Goal: Information Seeking & Learning: Learn about a topic

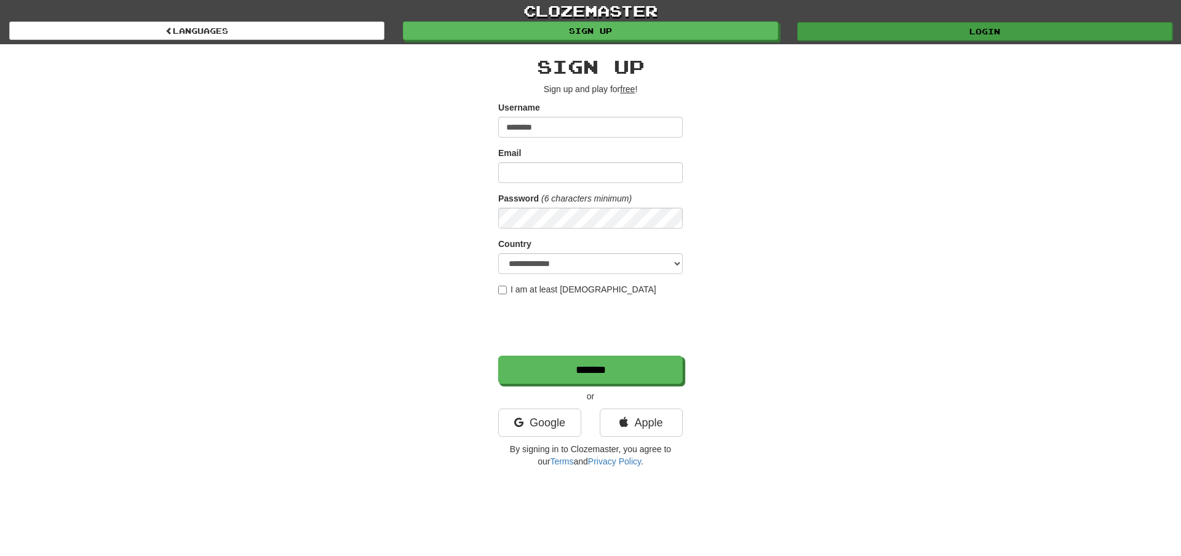
type input "********"
click at [978, 27] on link "Login" at bounding box center [984, 31] width 375 height 18
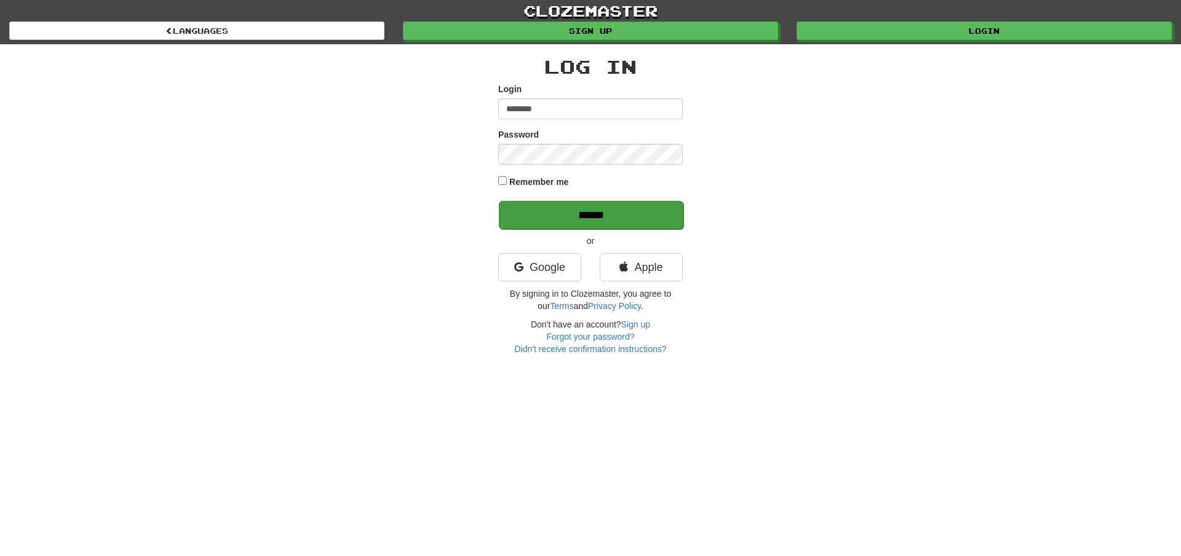
type input "********"
click at [583, 215] on input "******" at bounding box center [591, 215] width 184 height 28
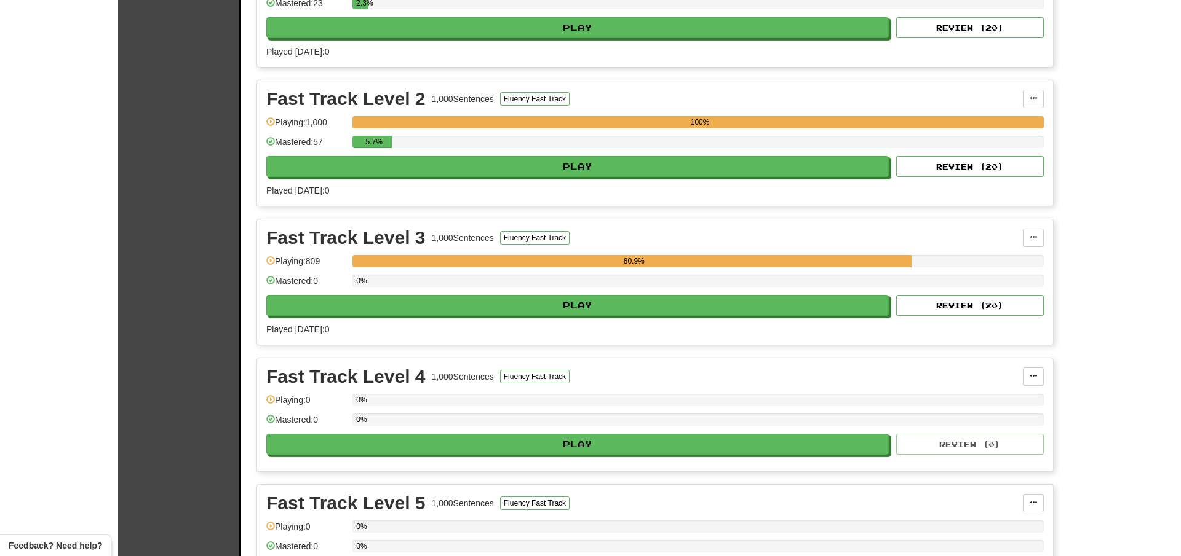
scroll to position [350, 0]
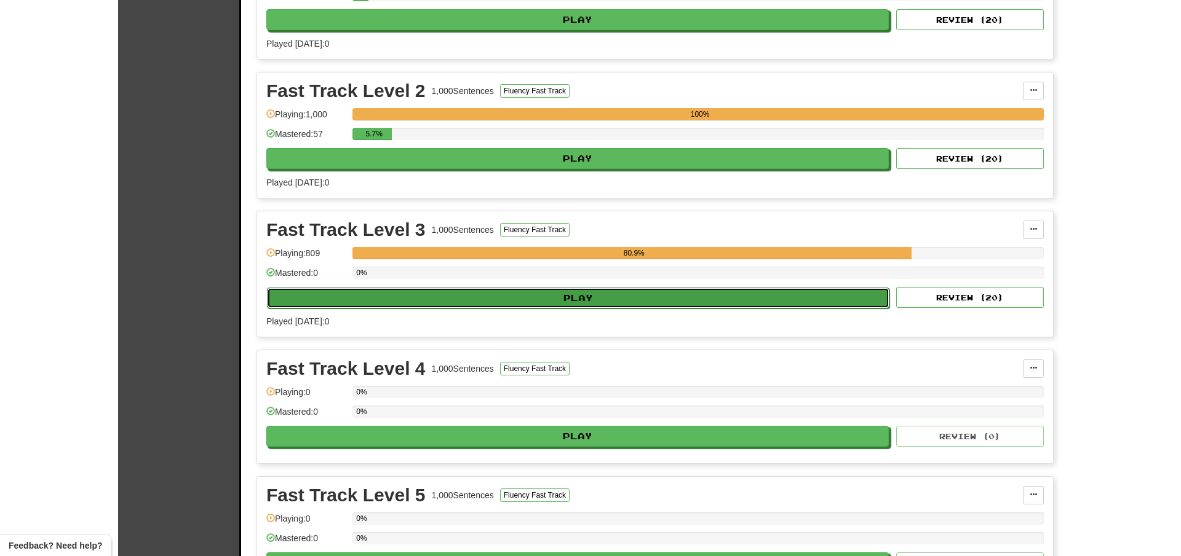
click at [585, 296] on button "Play" at bounding box center [578, 298] width 622 height 21
select select "**"
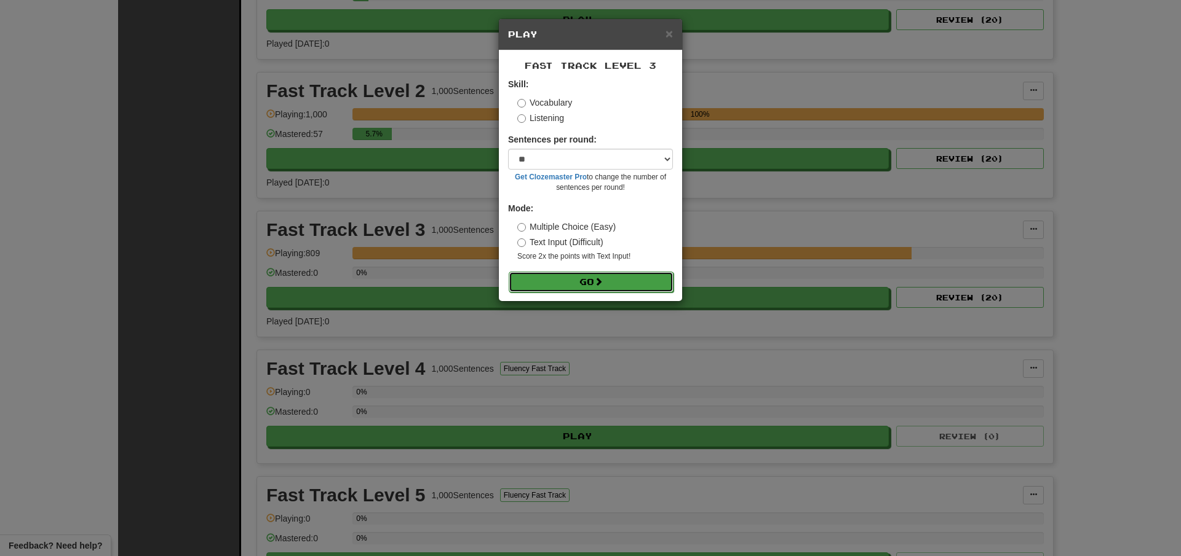
click at [571, 282] on button "Go" at bounding box center [590, 282] width 165 height 21
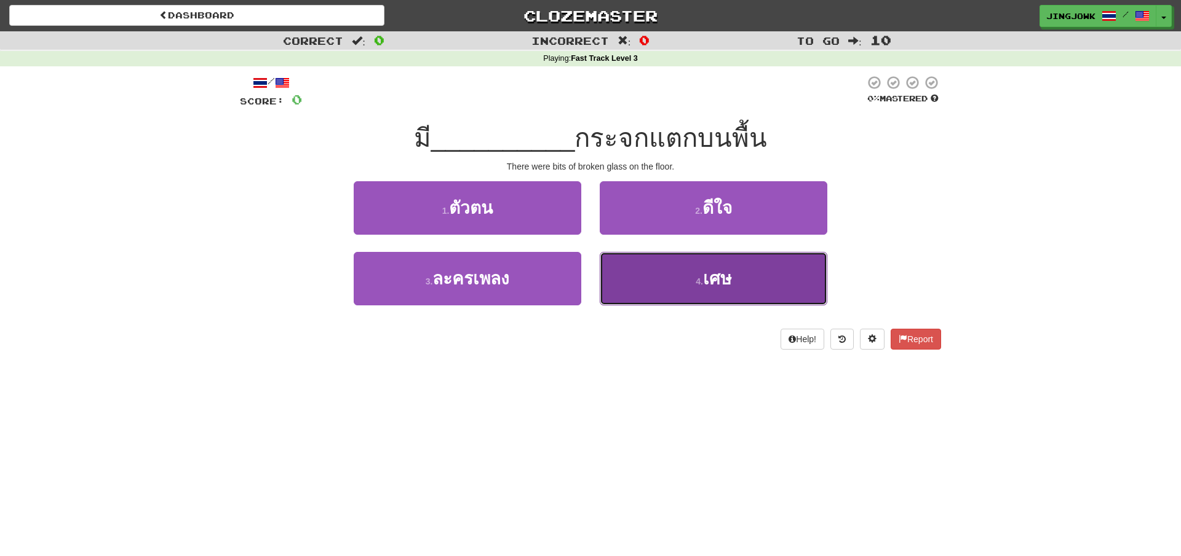
click at [718, 282] on span "เศษ" at bounding box center [717, 278] width 28 height 19
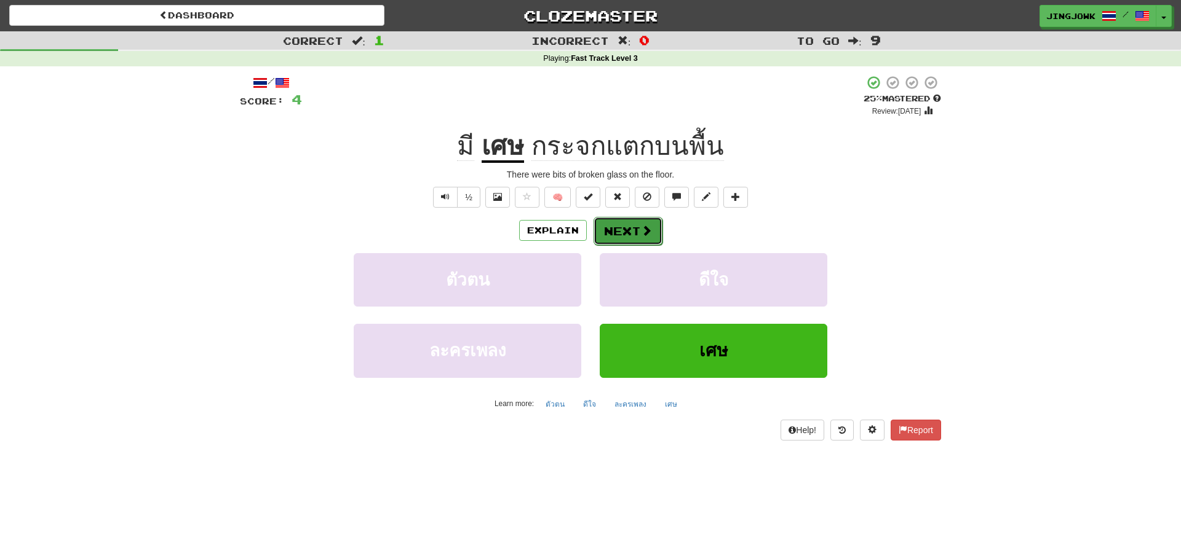
click at [617, 227] on button "Next" at bounding box center [627, 231] width 69 height 28
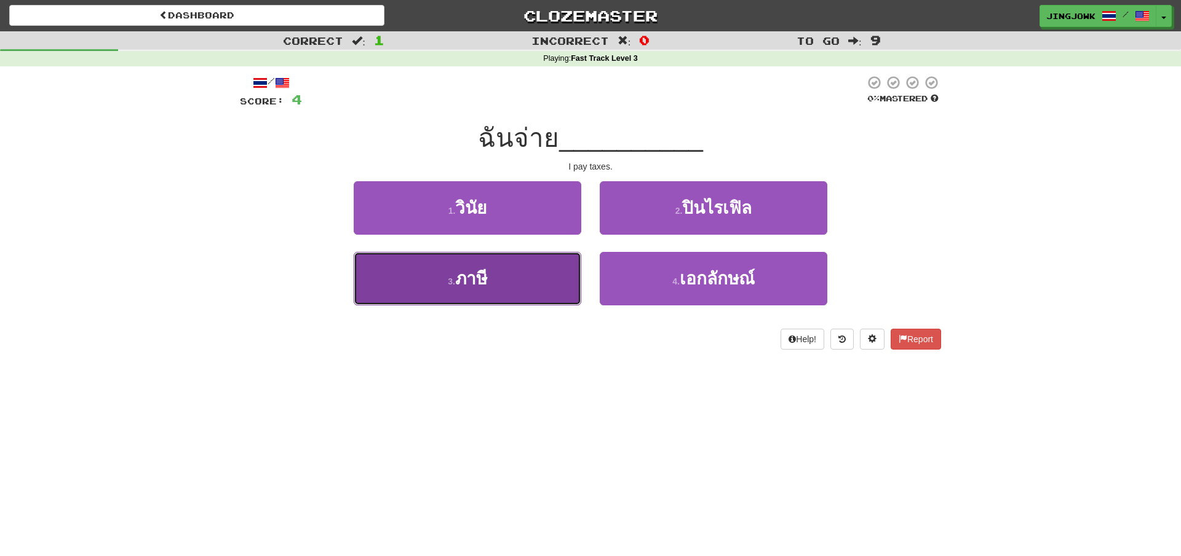
click at [473, 280] on span "ภาษี" at bounding box center [471, 278] width 32 height 19
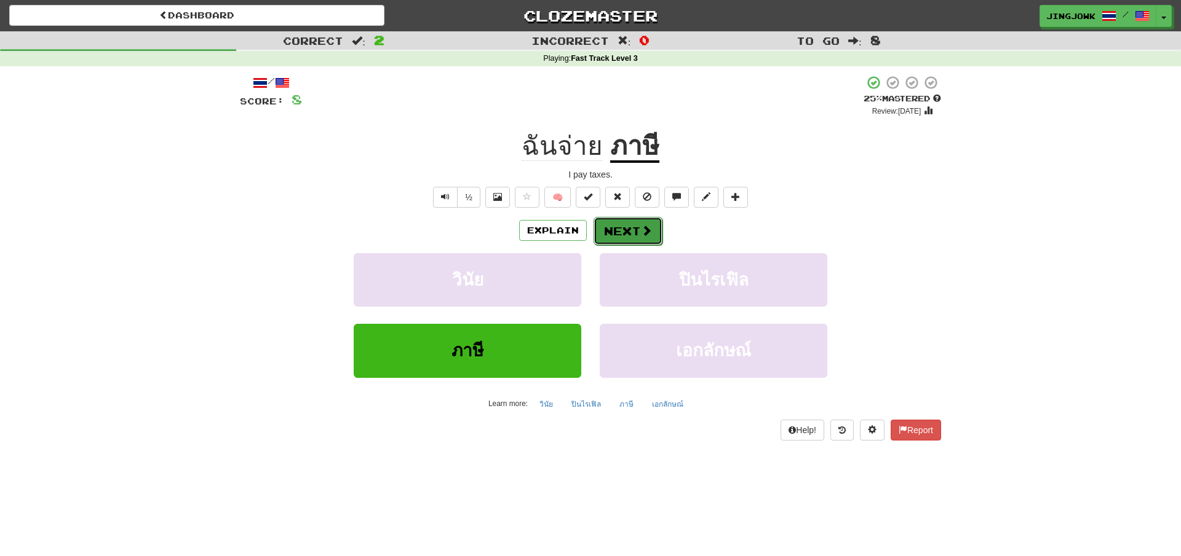
click at [622, 229] on button "Next" at bounding box center [627, 231] width 69 height 28
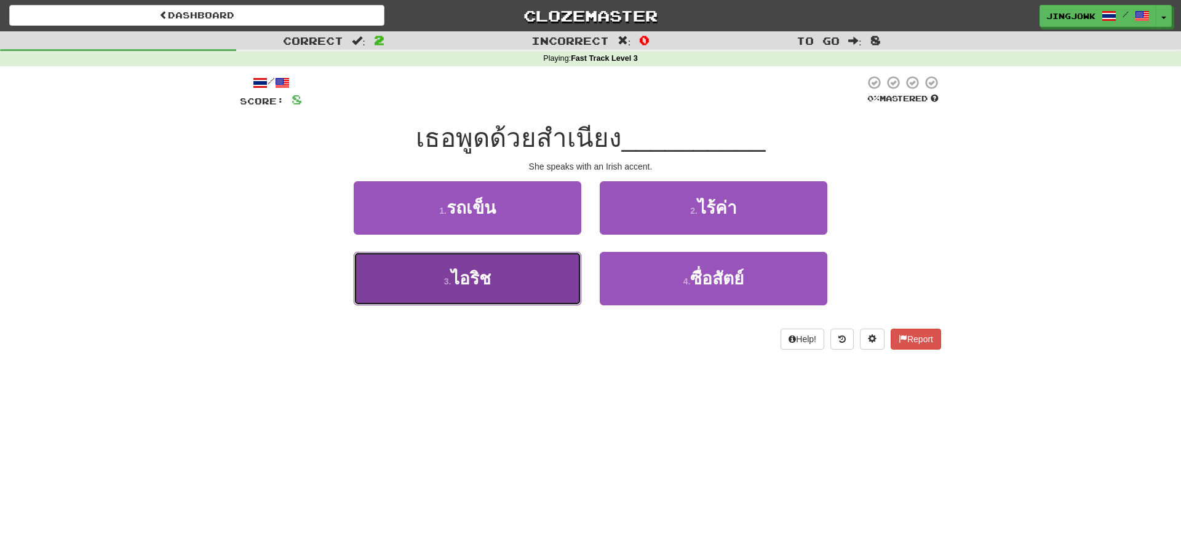
click at [473, 273] on span "ไอริช" at bounding box center [471, 278] width 40 height 19
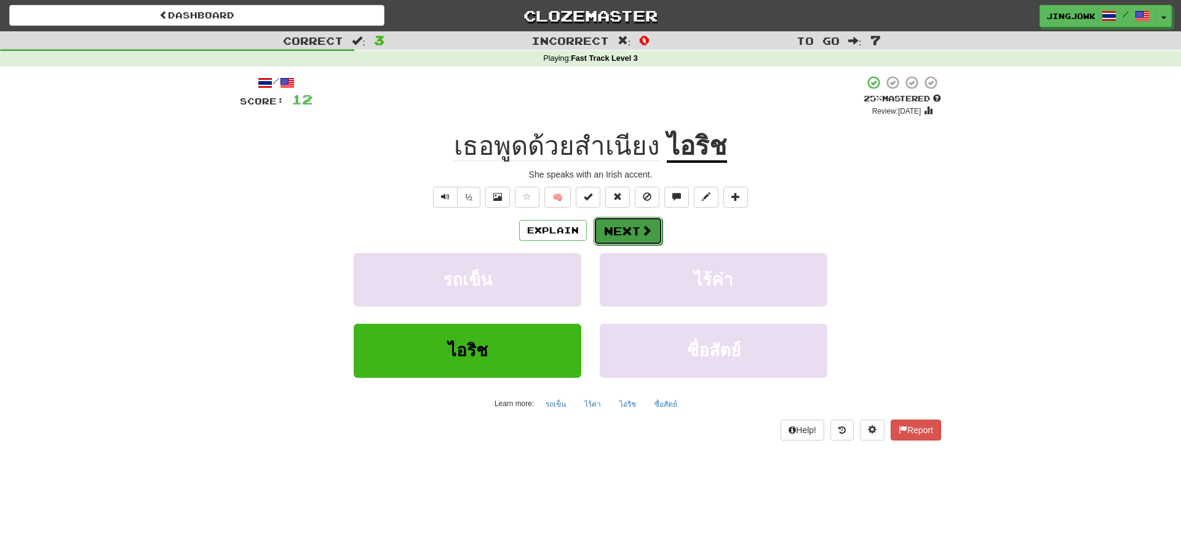
click at [635, 233] on button "Next" at bounding box center [627, 231] width 69 height 28
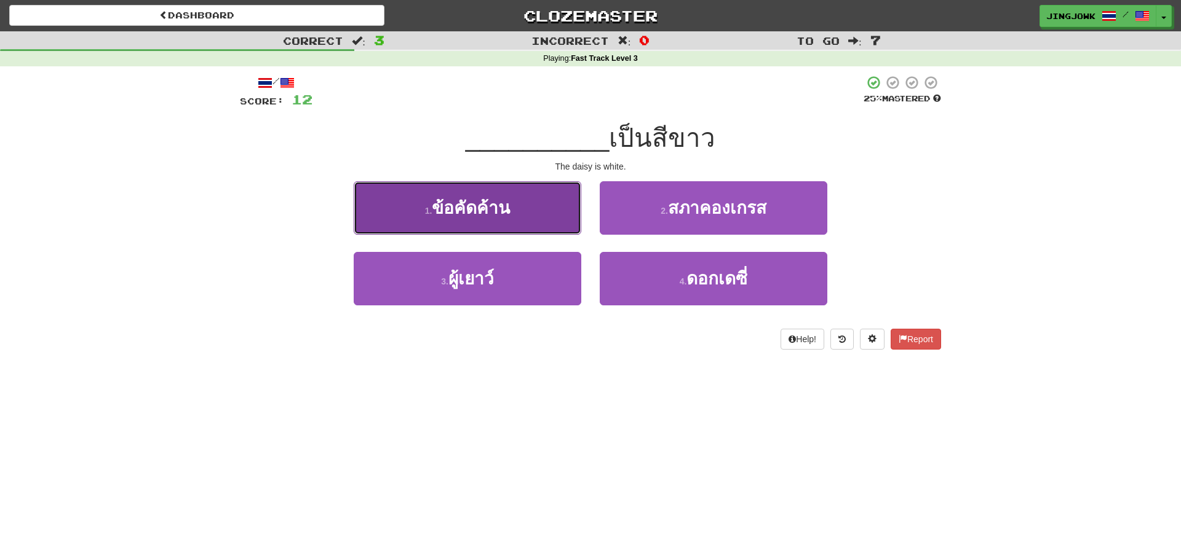
click at [459, 210] on span "ข้อคัดค้าน" at bounding box center [471, 208] width 78 height 19
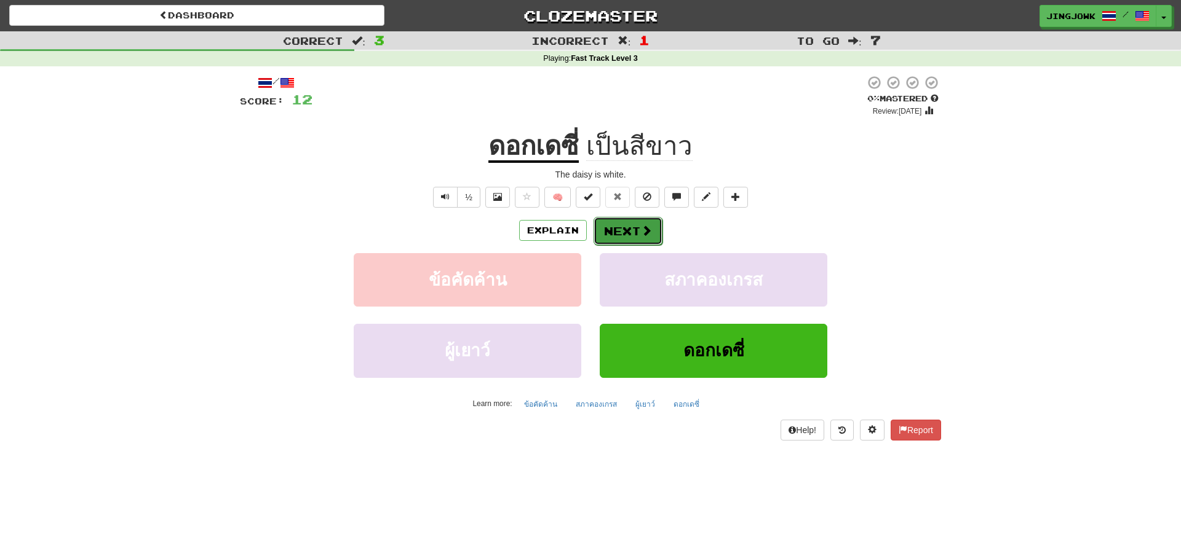
click at [627, 230] on button "Next" at bounding box center [627, 231] width 69 height 28
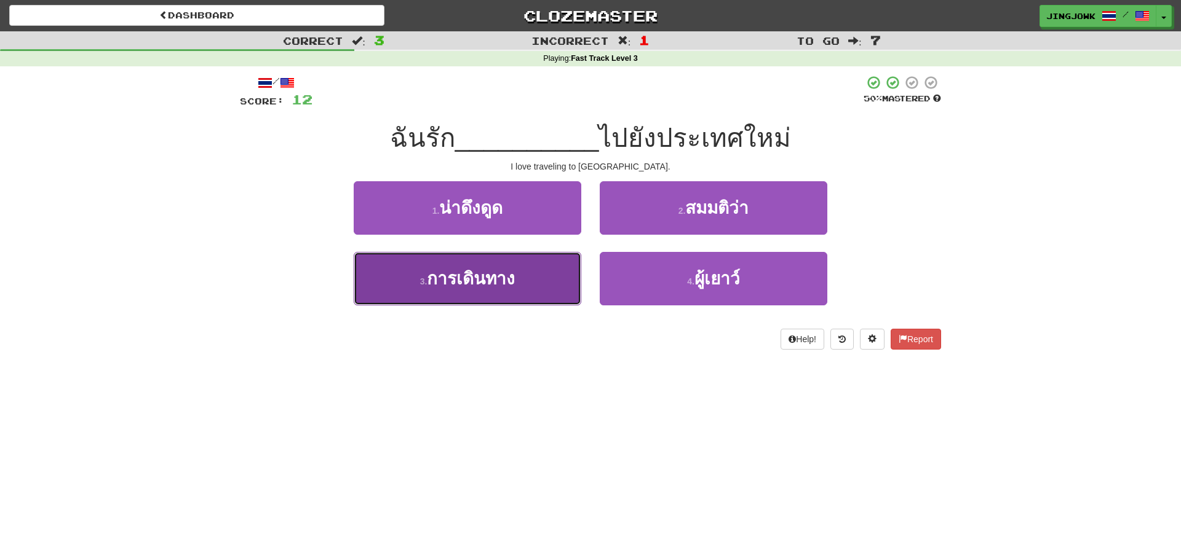
click at [475, 278] on span "การเดินทาง" at bounding box center [471, 278] width 88 height 19
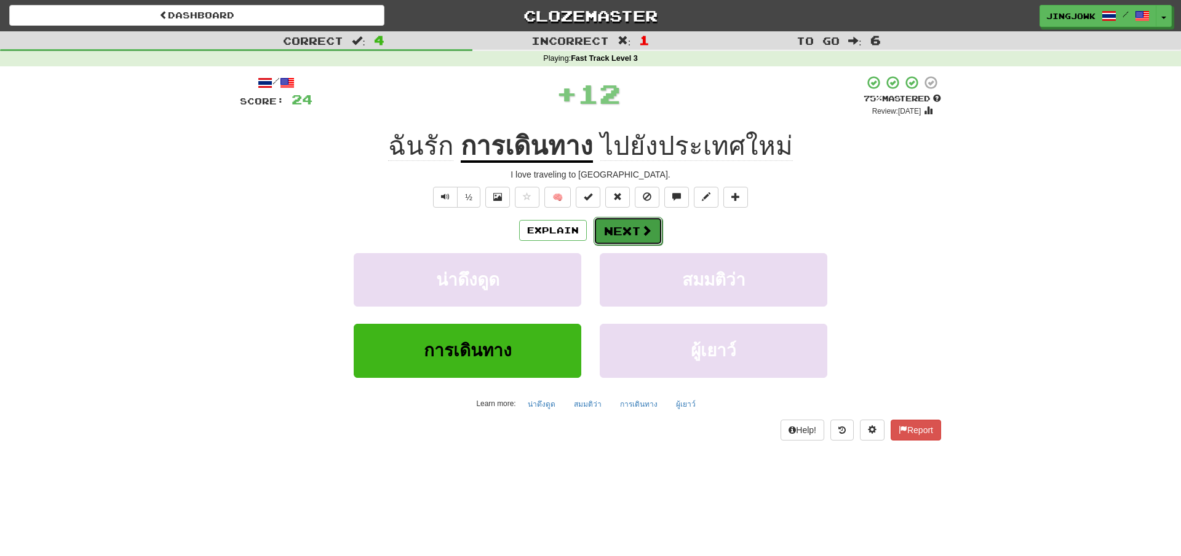
click at [620, 231] on button "Next" at bounding box center [627, 231] width 69 height 28
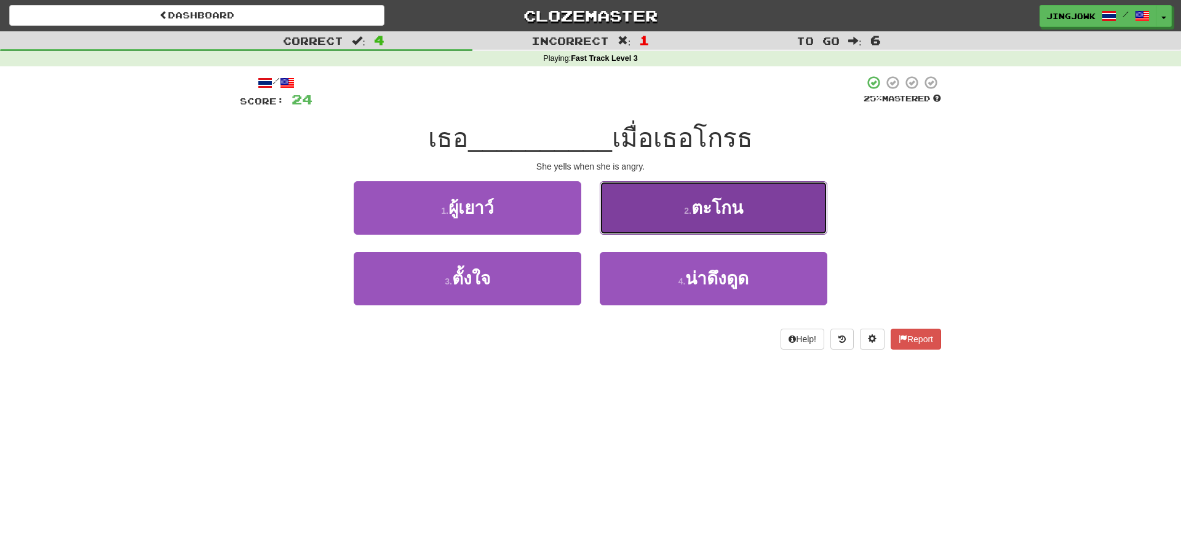
click at [713, 211] on span "ตะโกน" at bounding box center [717, 208] width 52 height 19
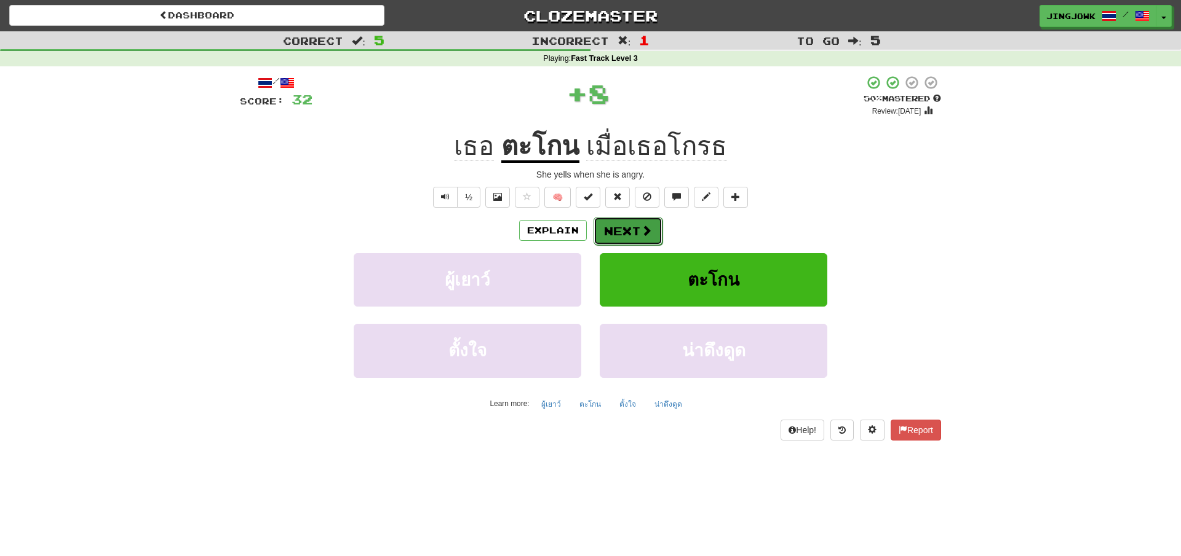
click at [625, 231] on button "Next" at bounding box center [627, 231] width 69 height 28
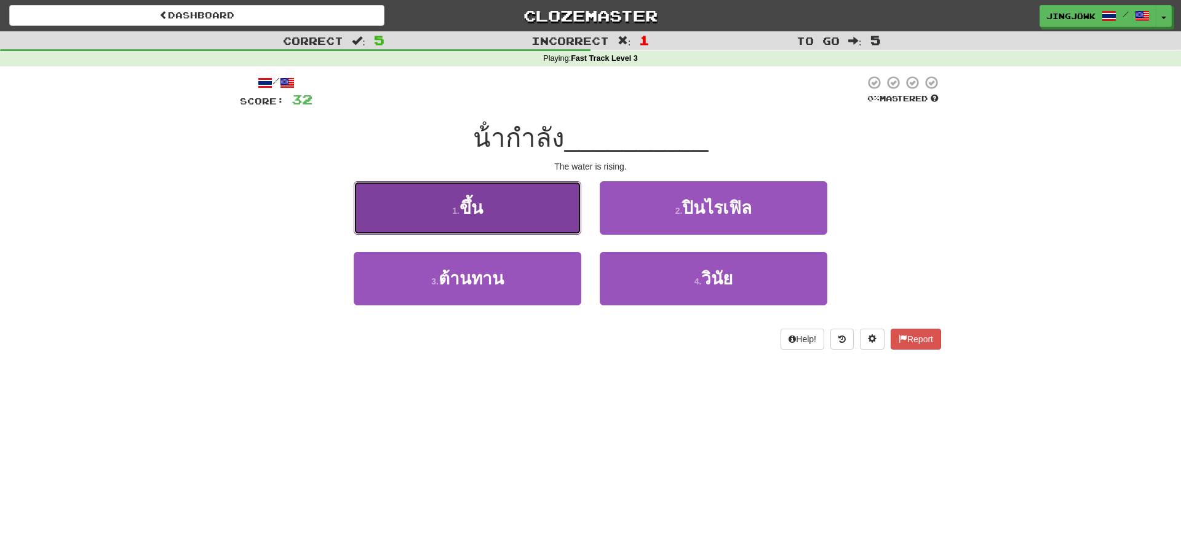
click at [467, 207] on span "ขึ้น" at bounding box center [470, 208] width 23 height 19
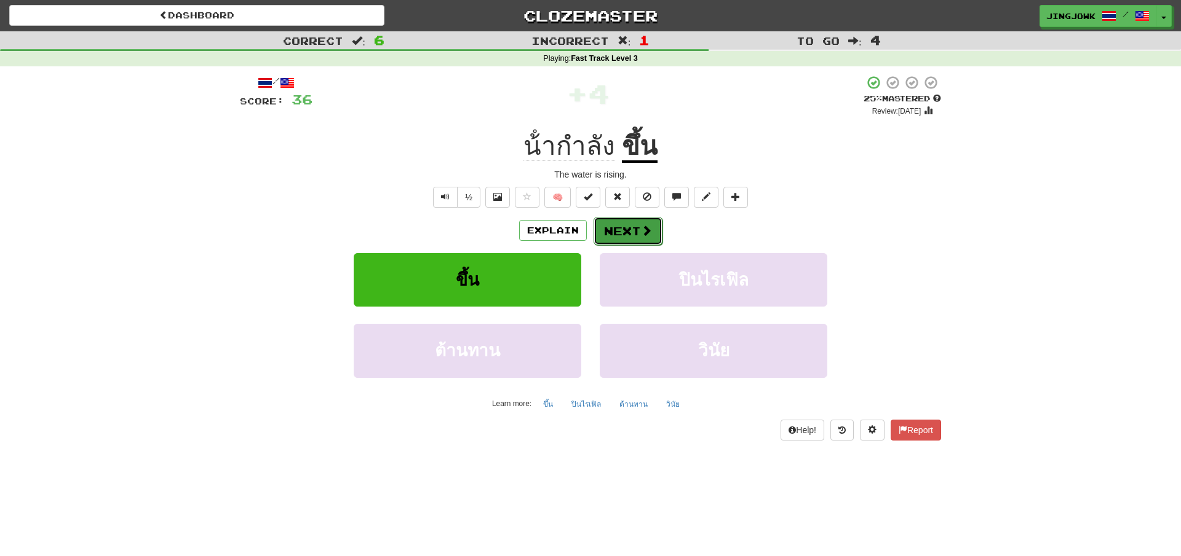
click at [623, 229] on button "Next" at bounding box center [627, 231] width 69 height 28
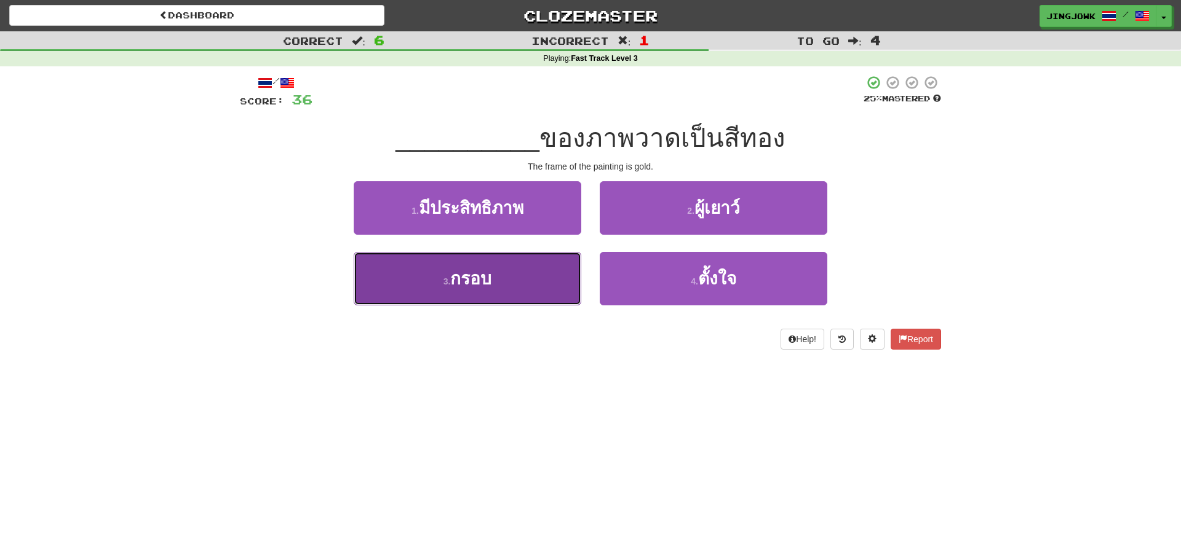
click at [467, 276] on span "กรอบ" at bounding box center [470, 278] width 41 height 19
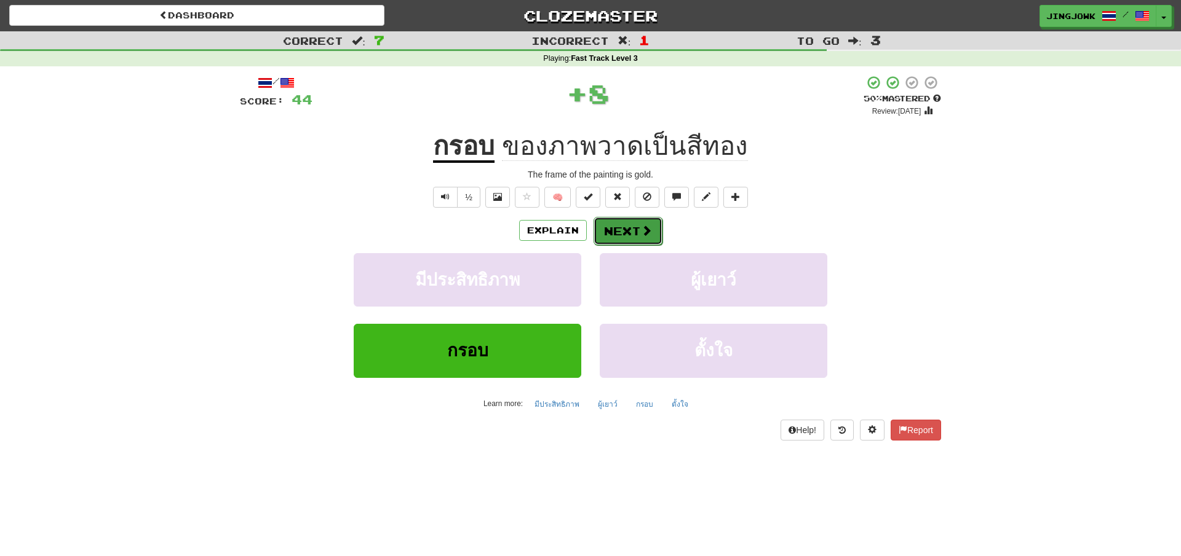
click at [623, 226] on button "Next" at bounding box center [627, 231] width 69 height 28
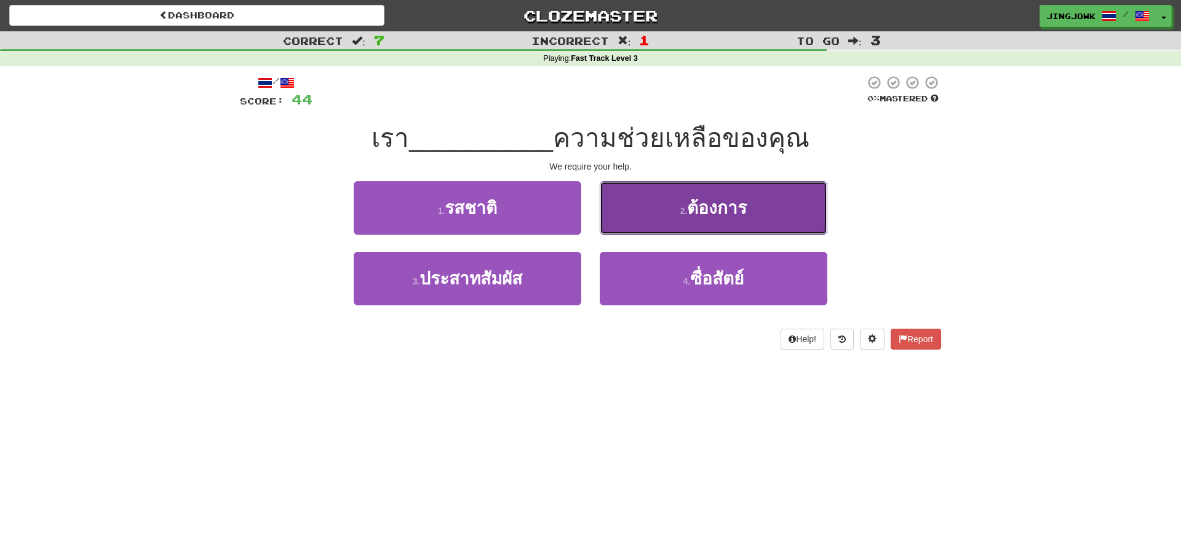
click at [718, 208] on span "ต้องการ" at bounding box center [717, 208] width 60 height 19
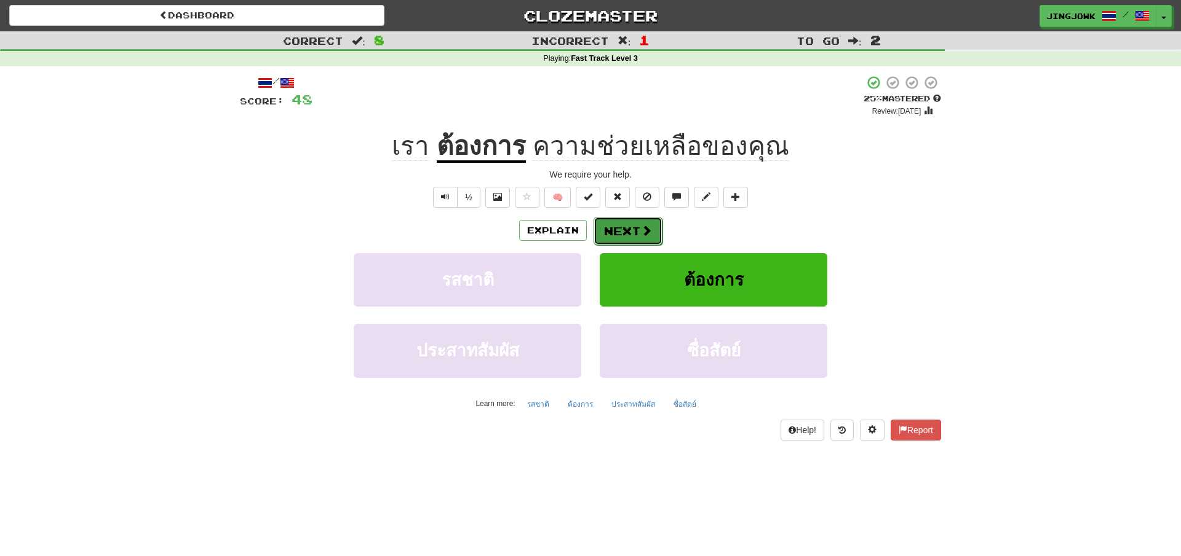
click at [625, 228] on button "Next" at bounding box center [627, 231] width 69 height 28
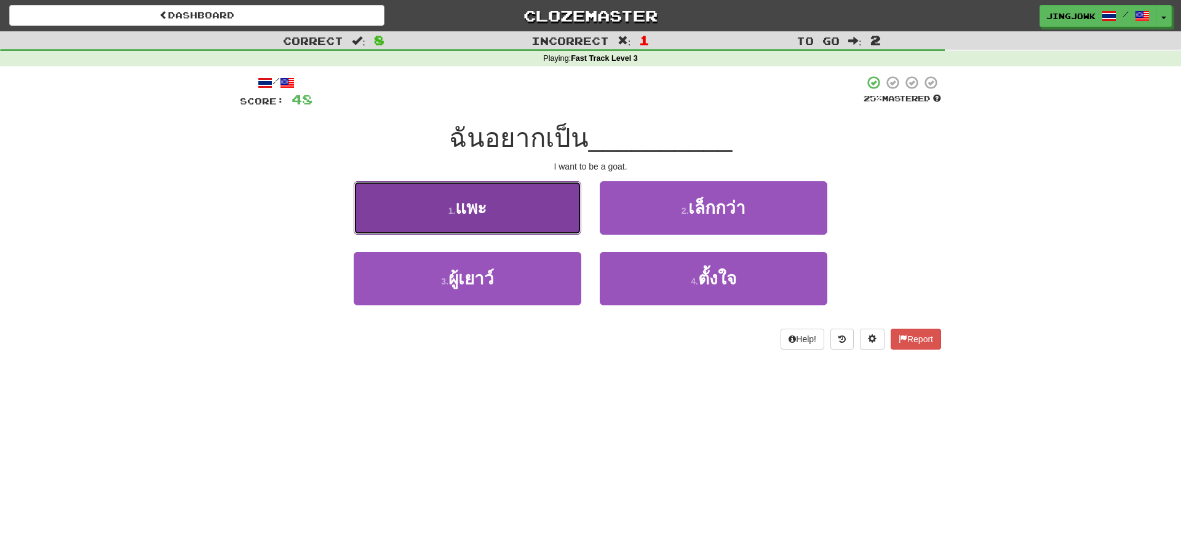
click at [469, 202] on span "แพะ" at bounding box center [470, 208] width 31 height 19
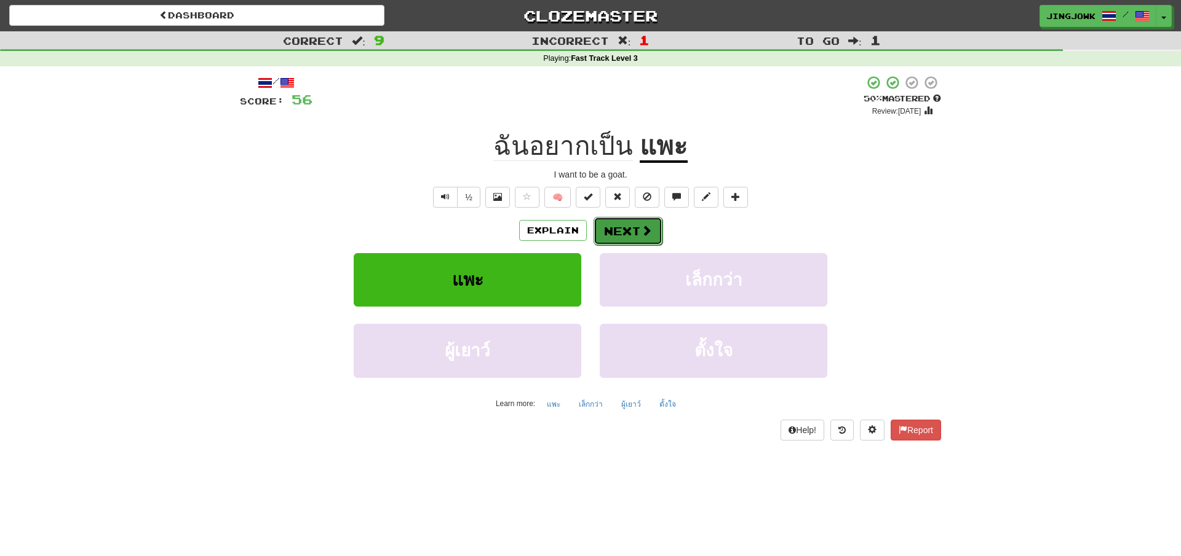
click at [628, 231] on button "Next" at bounding box center [627, 231] width 69 height 28
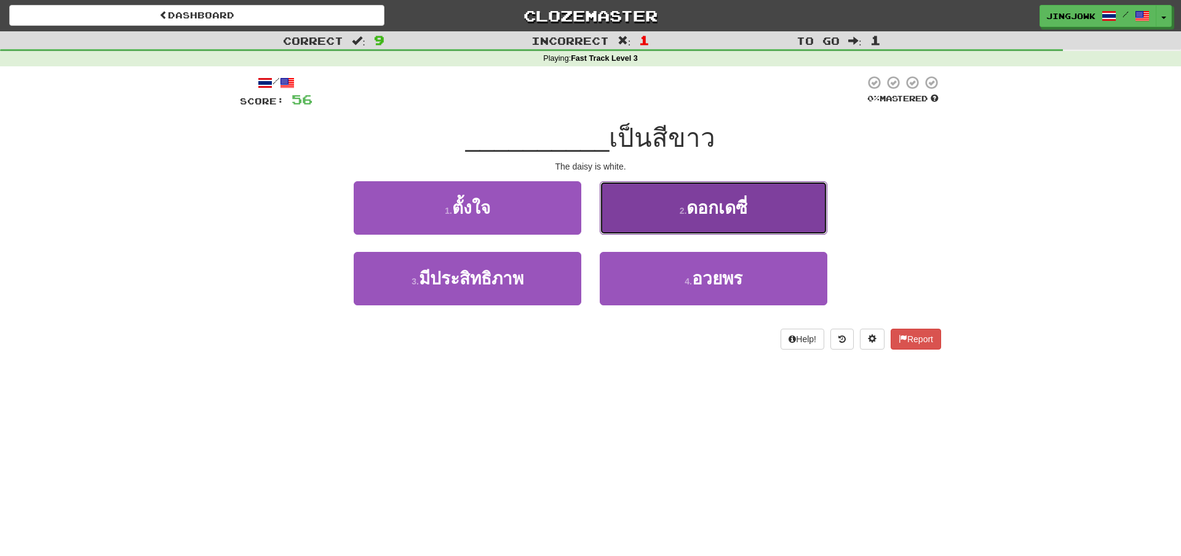
click at [719, 207] on span "ดอกเดซี่" at bounding box center [716, 208] width 61 height 19
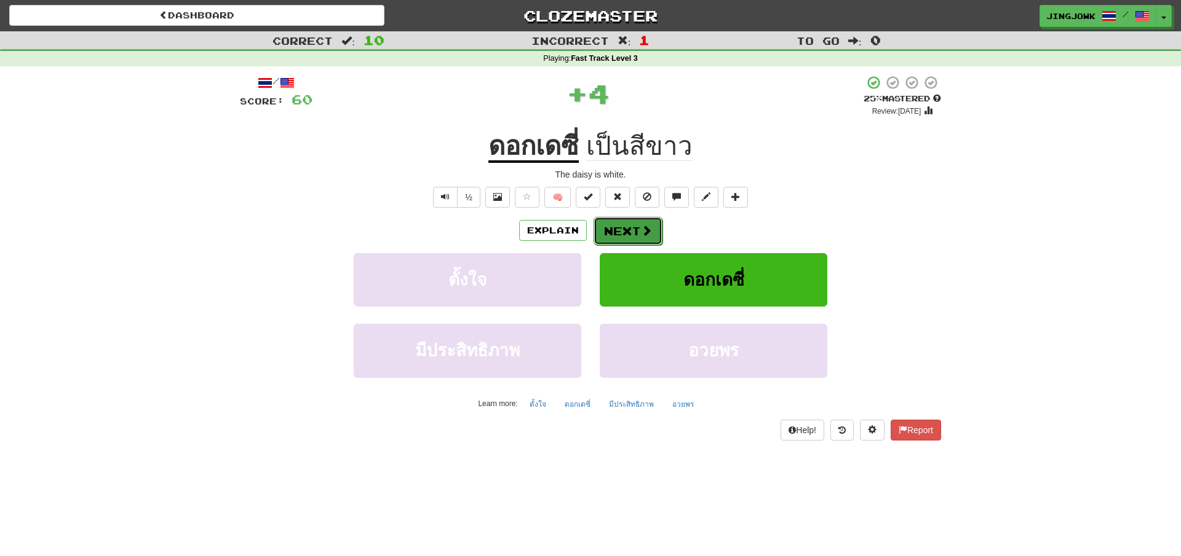
click at [621, 228] on button "Next" at bounding box center [627, 231] width 69 height 28
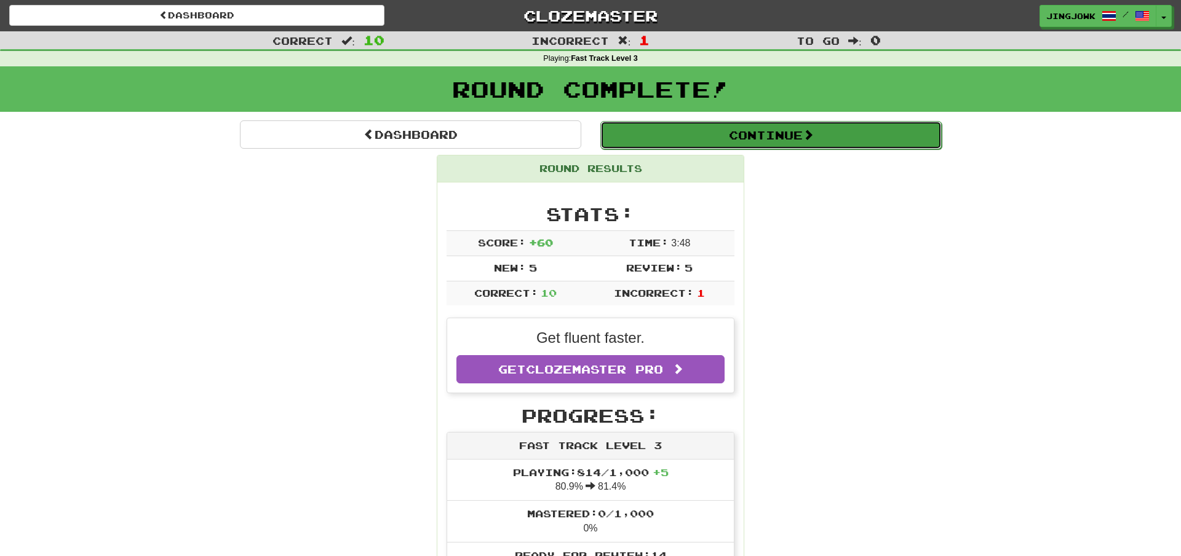
click at [762, 129] on button "Continue" at bounding box center [770, 135] width 341 height 28
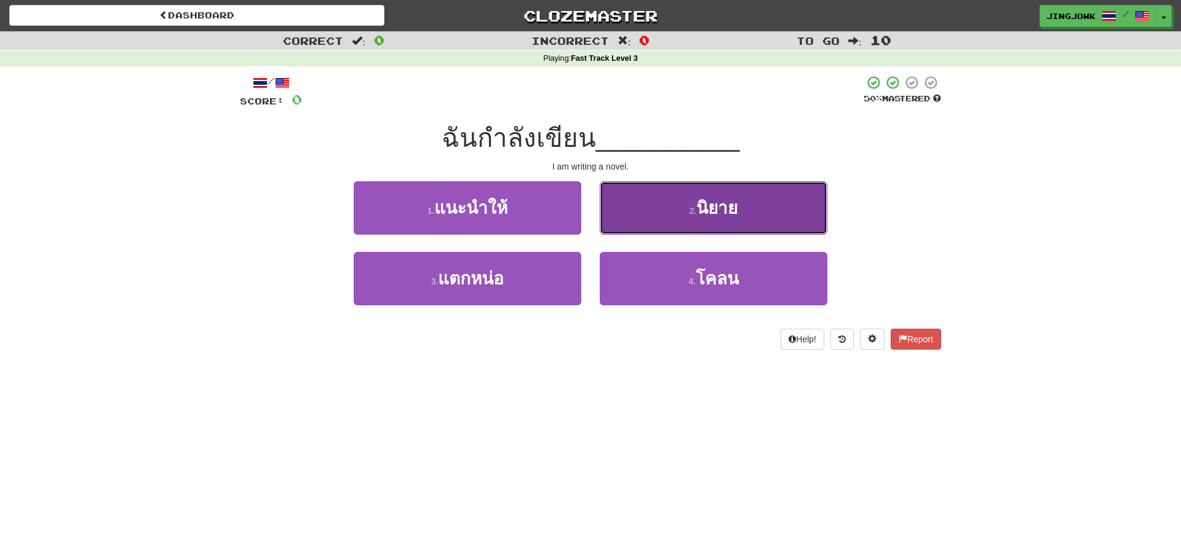
click at [709, 204] on span "นิยาย" at bounding box center [716, 208] width 41 height 19
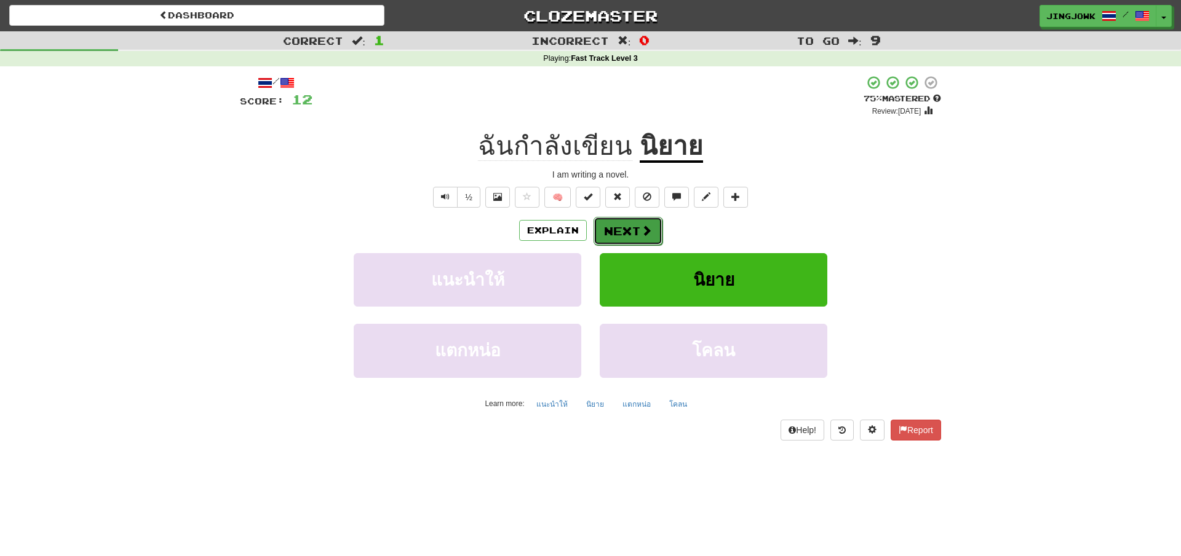
click at [631, 231] on button "Next" at bounding box center [627, 231] width 69 height 28
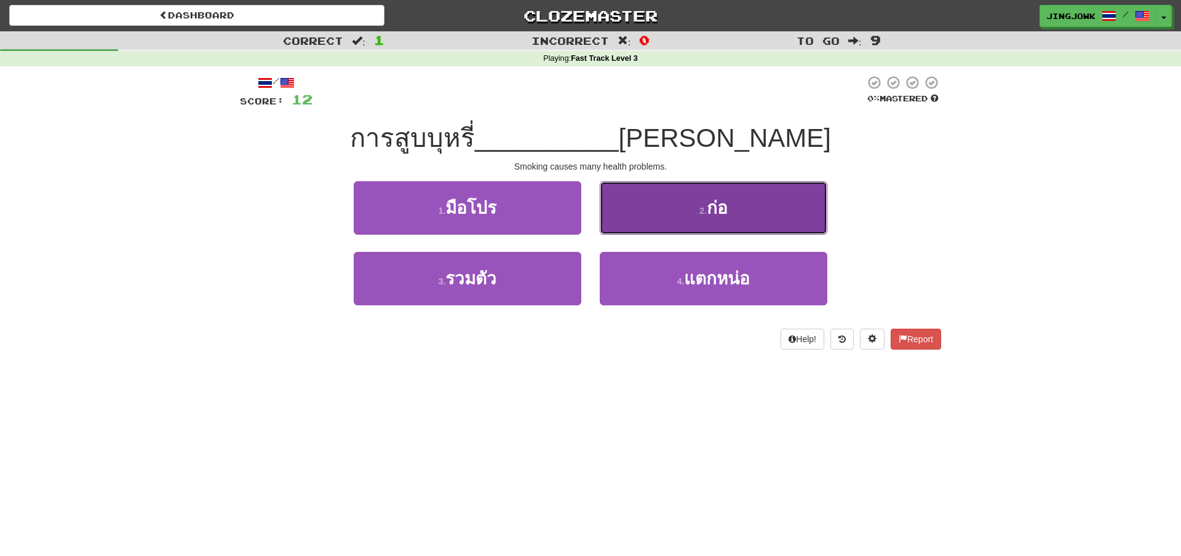
click at [718, 211] on span "ก่อ" at bounding box center [716, 208] width 21 height 19
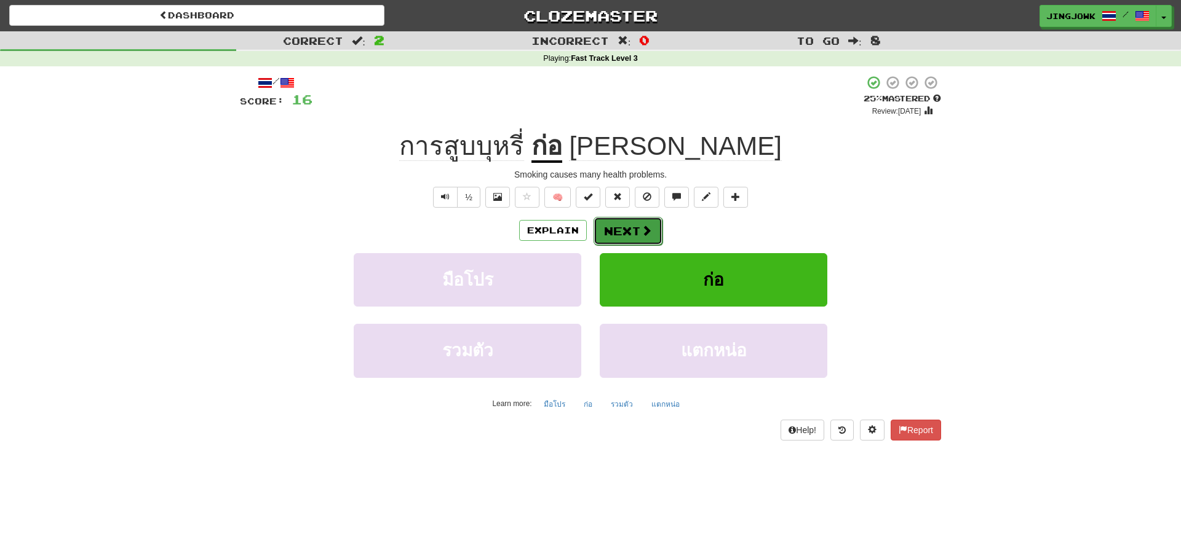
click at [630, 233] on button "Next" at bounding box center [627, 231] width 69 height 28
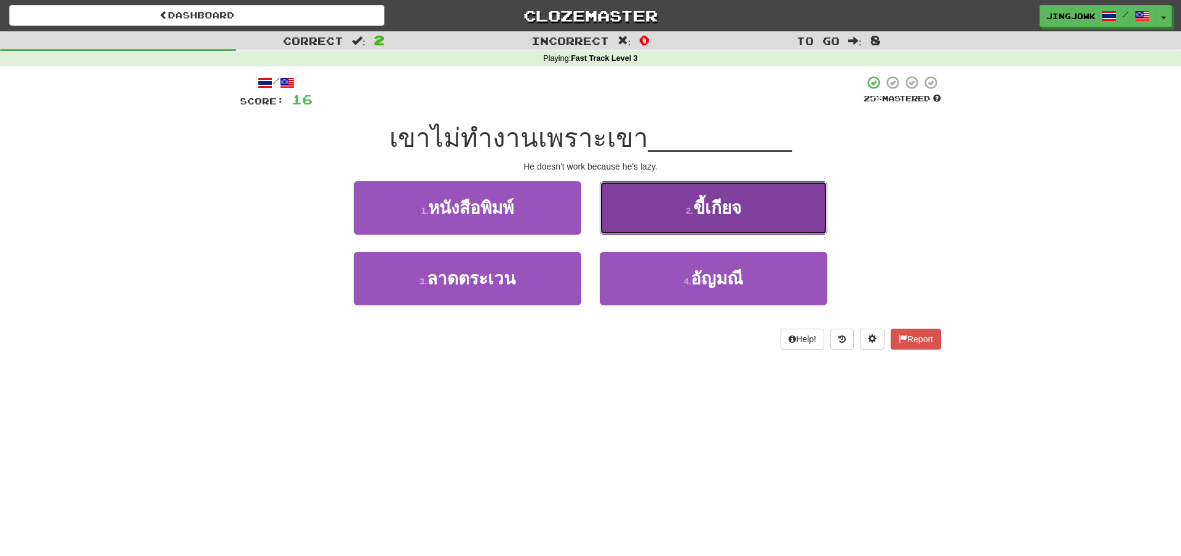
click at [719, 212] on span "ขี้เกียจ" at bounding box center [717, 208] width 48 height 19
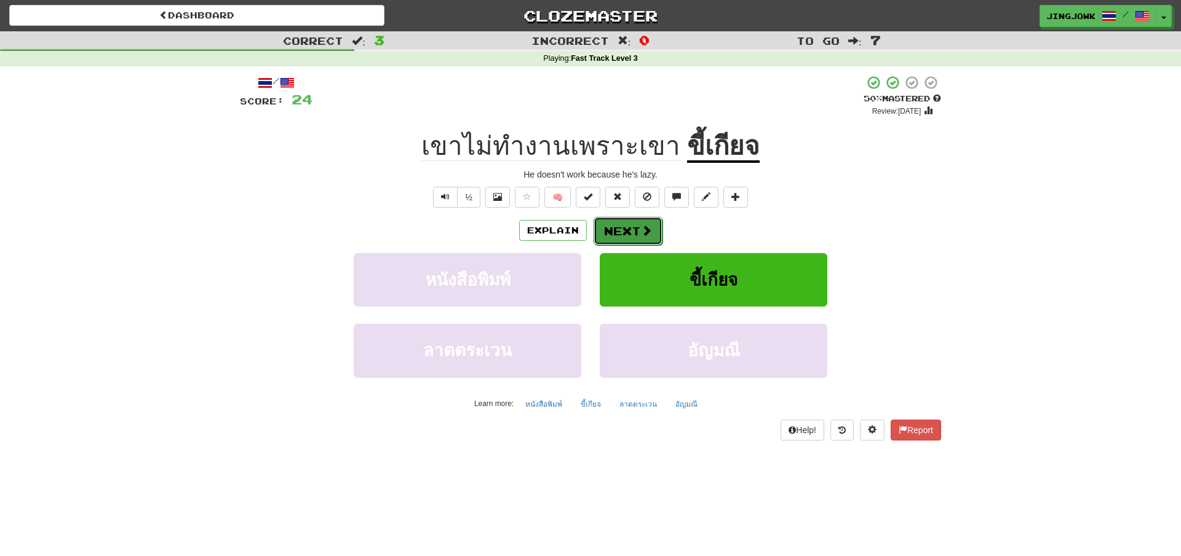
click at [635, 234] on button "Next" at bounding box center [627, 231] width 69 height 28
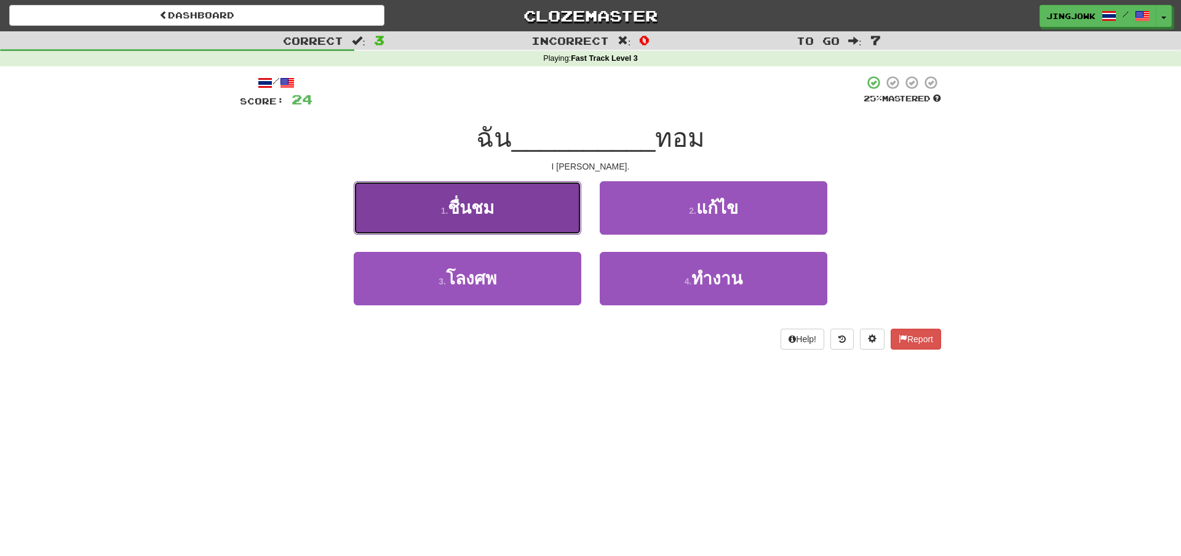
click at [472, 213] on span "ชื่นชม" at bounding box center [471, 208] width 46 height 19
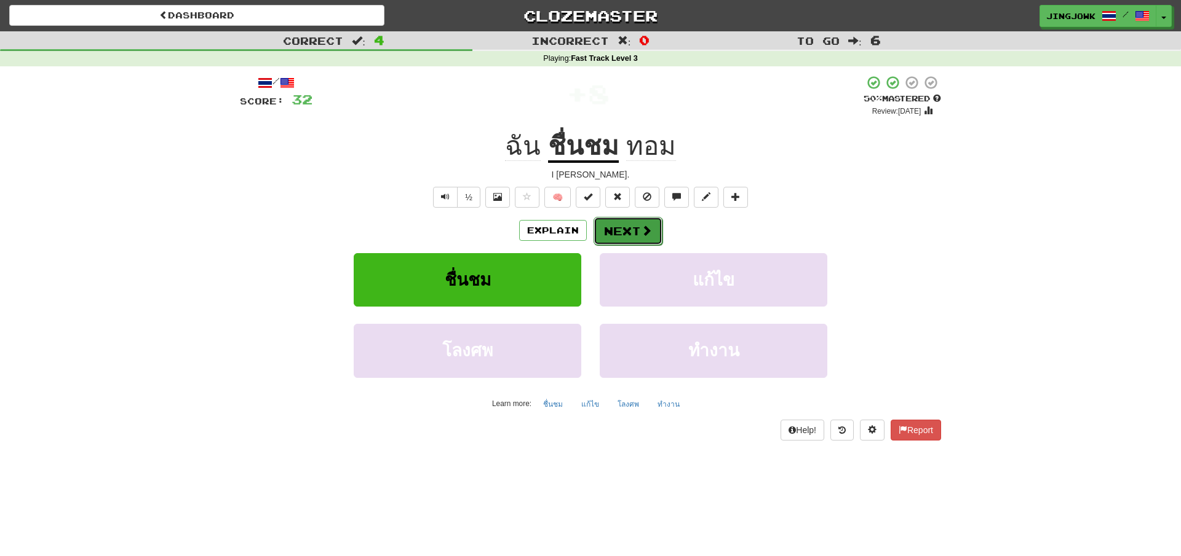
click at [626, 232] on button "Next" at bounding box center [627, 231] width 69 height 28
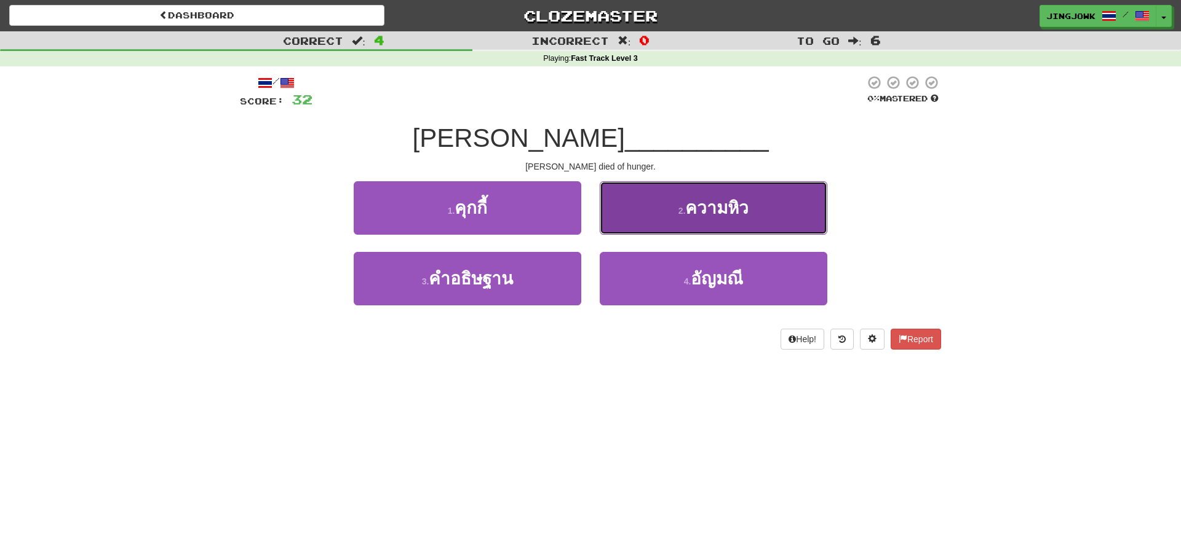
click at [723, 204] on span "ความหิว" at bounding box center [716, 208] width 63 height 19
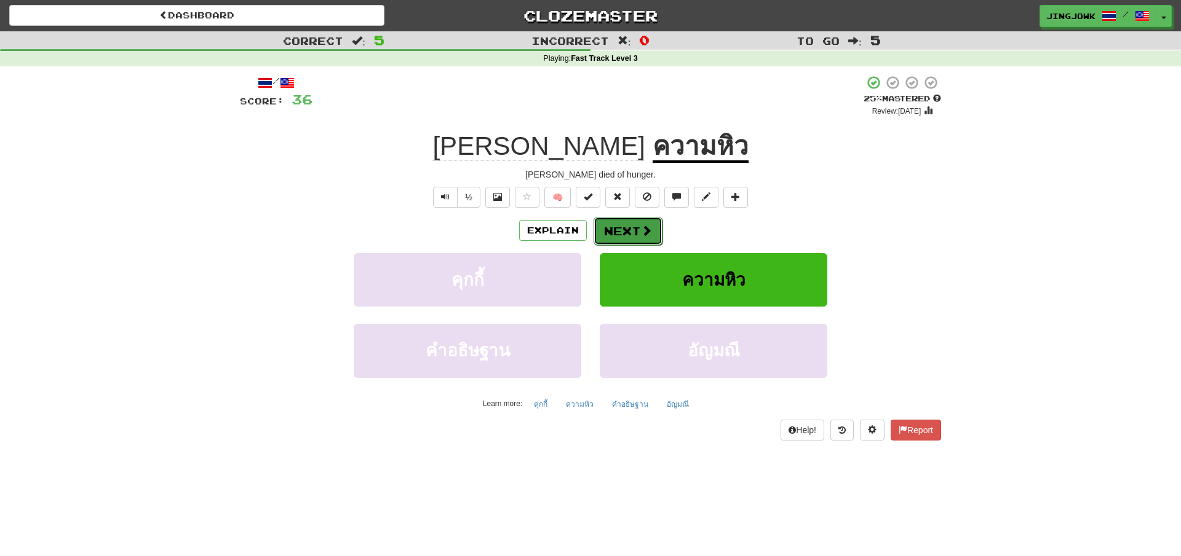
click at [624, 229] on button "Next" at bounding box center [627, 231] width 69 height 28
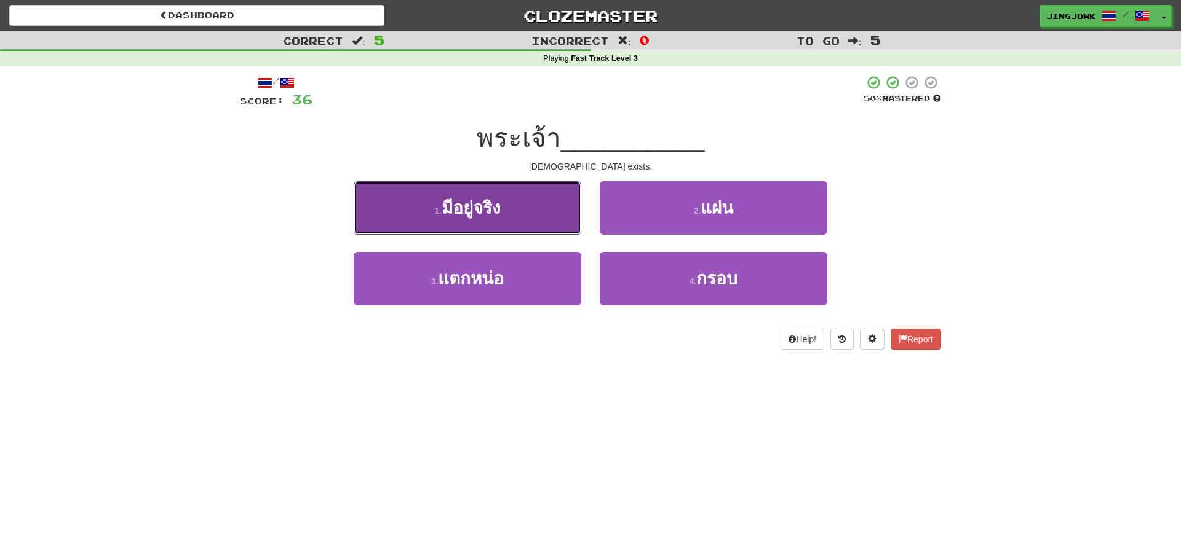
click at [472, 210] on span "มีอยู่จริง" at bounding box center [470, 208] width 59 height 19
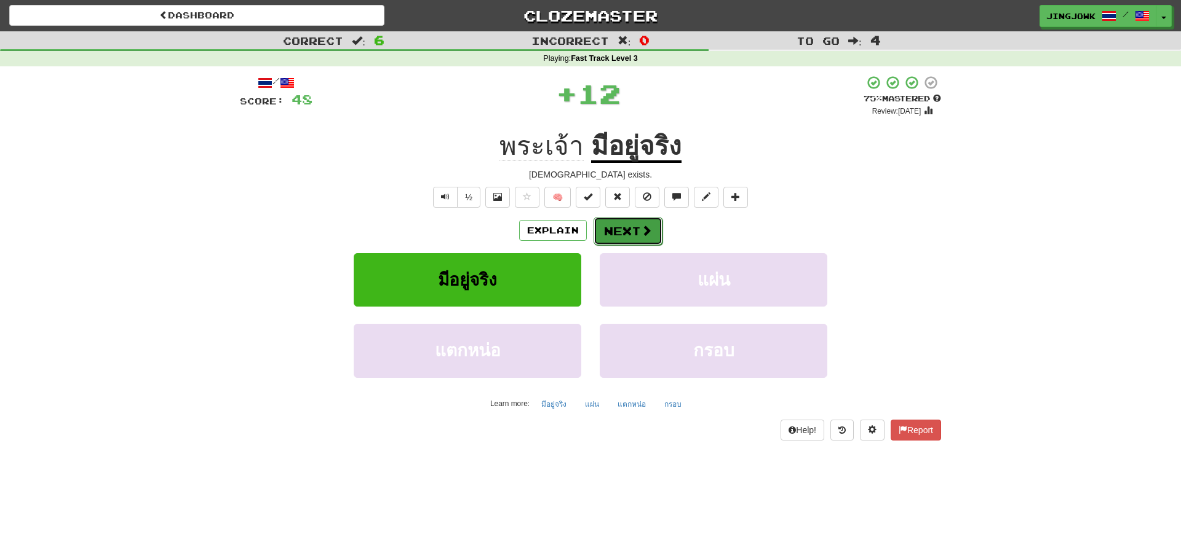
click at [623, 231] on button "Next" at bounding box center [627, 231] width 69 height 28
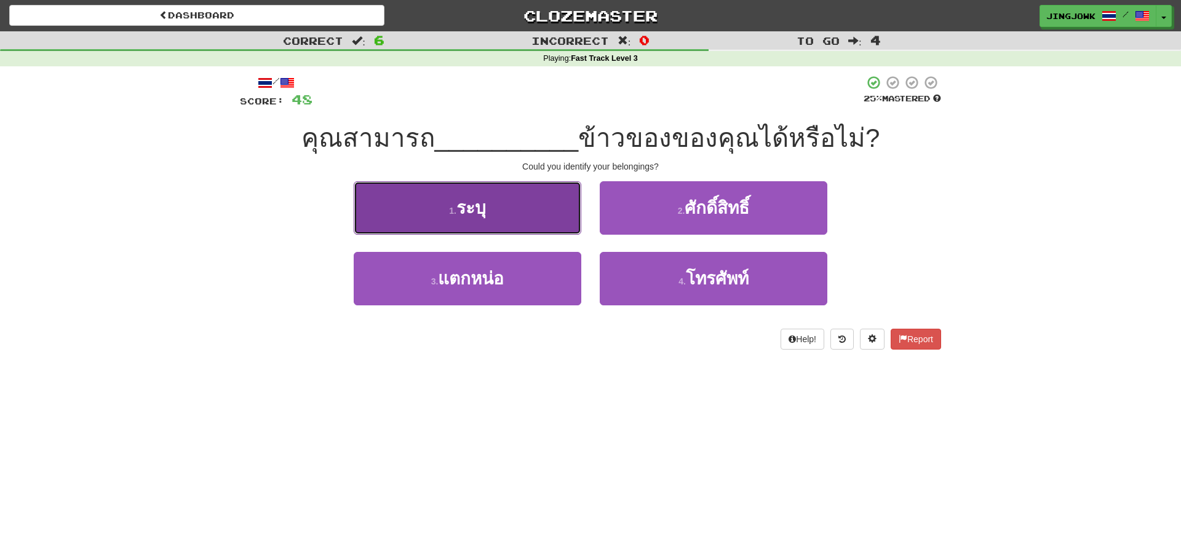
click at [463, 208] on span "ระบุ" at bounding box center [471, 208] width 30 height 19
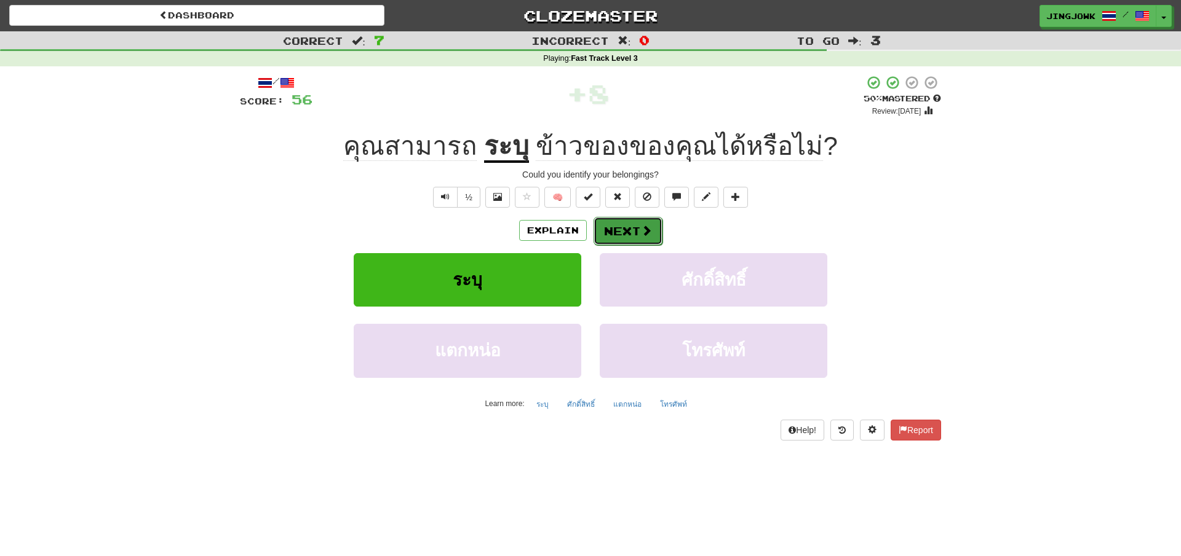
click at [628, 234] on button "Next" at bounding box center [627, 231] width 69 height 28
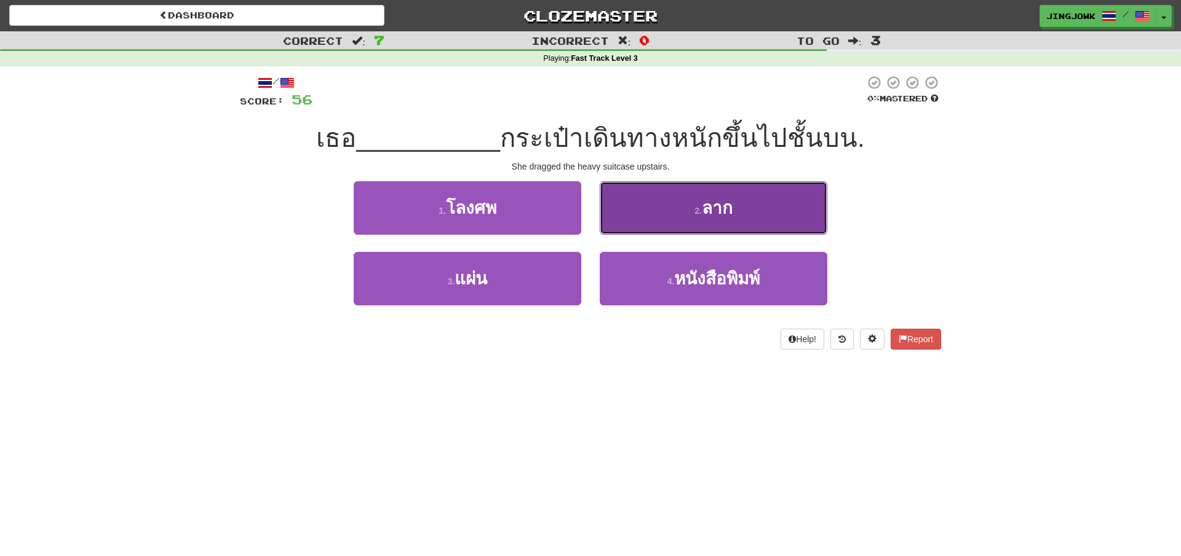
click at [718, 207] on span "ลาก" at bounding box center [717, 208] width 31 height 19
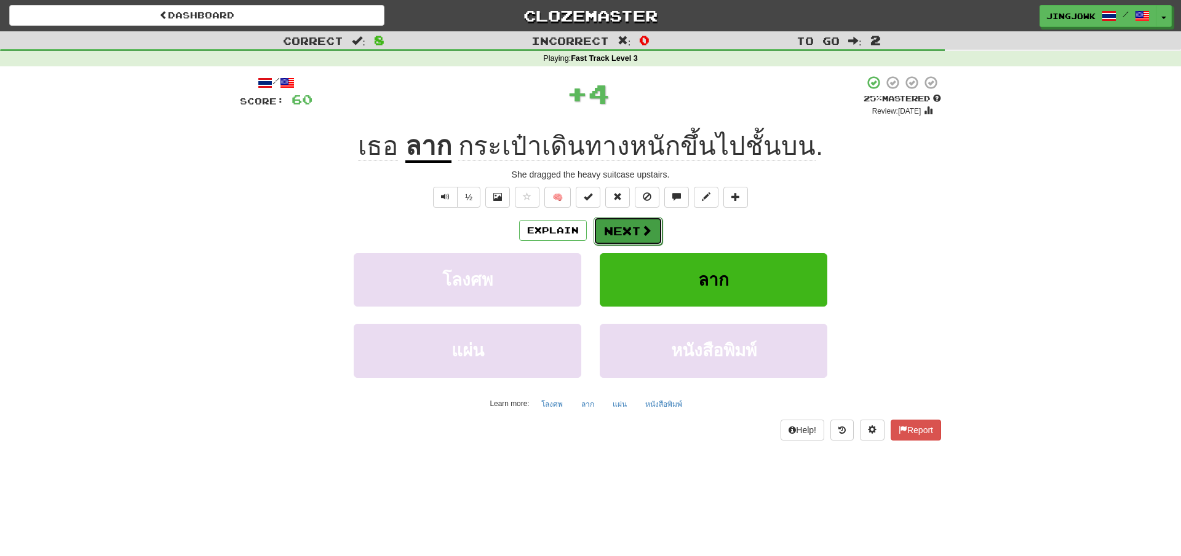
click at [632, 233] on button "Next" at bounding box center [627, 231] width 69 height 28
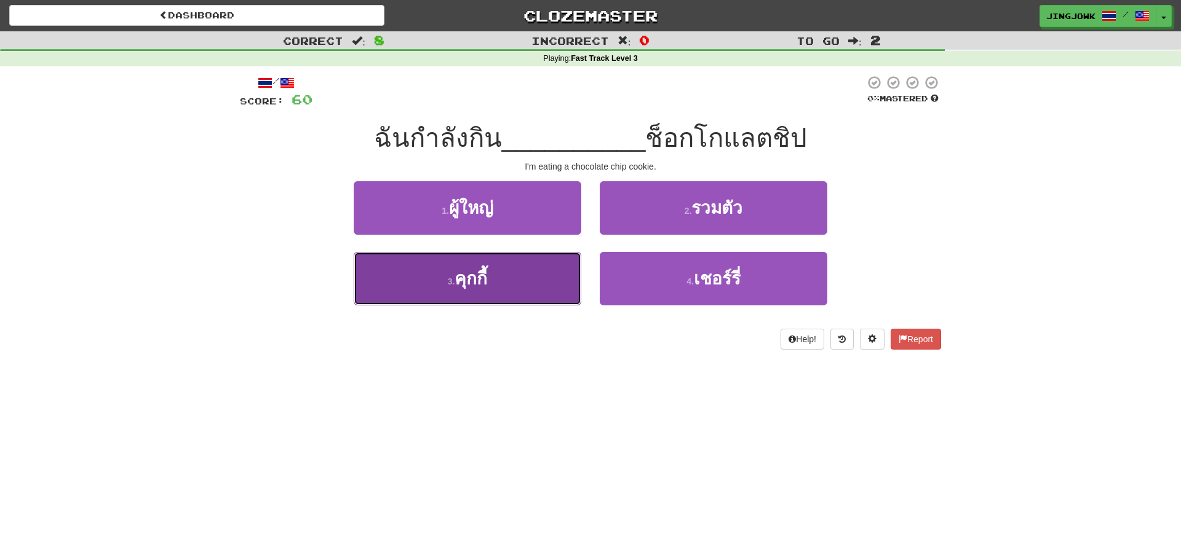
click at [473, 288] on span "คุกกี้" at bounding box center [470, 278] width 33 height 19
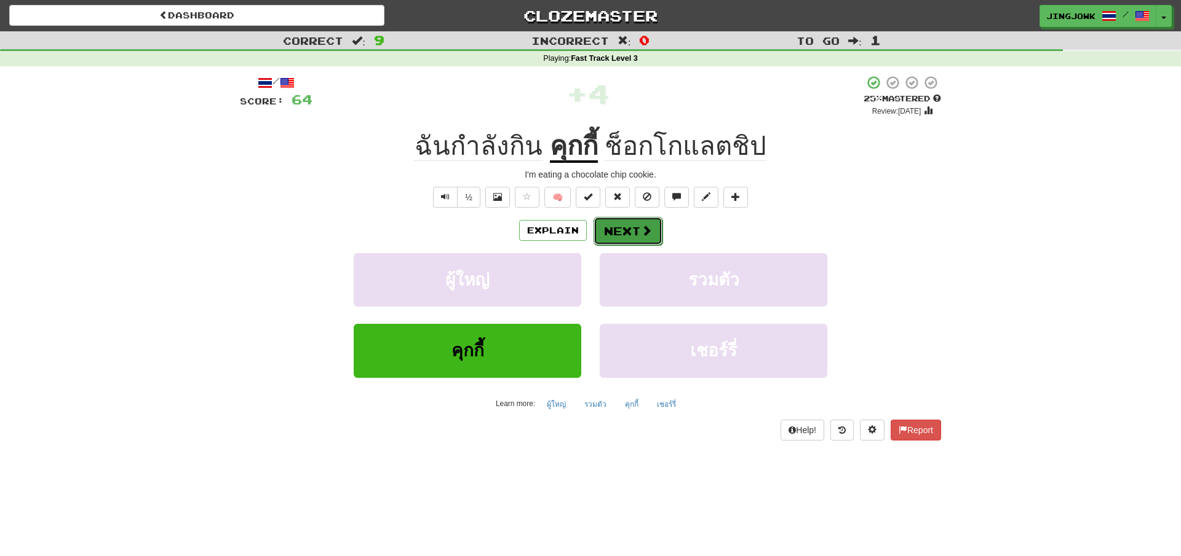
click at [628, 231] on button "Next" at bounding box center [627, 231] width 69 height 28
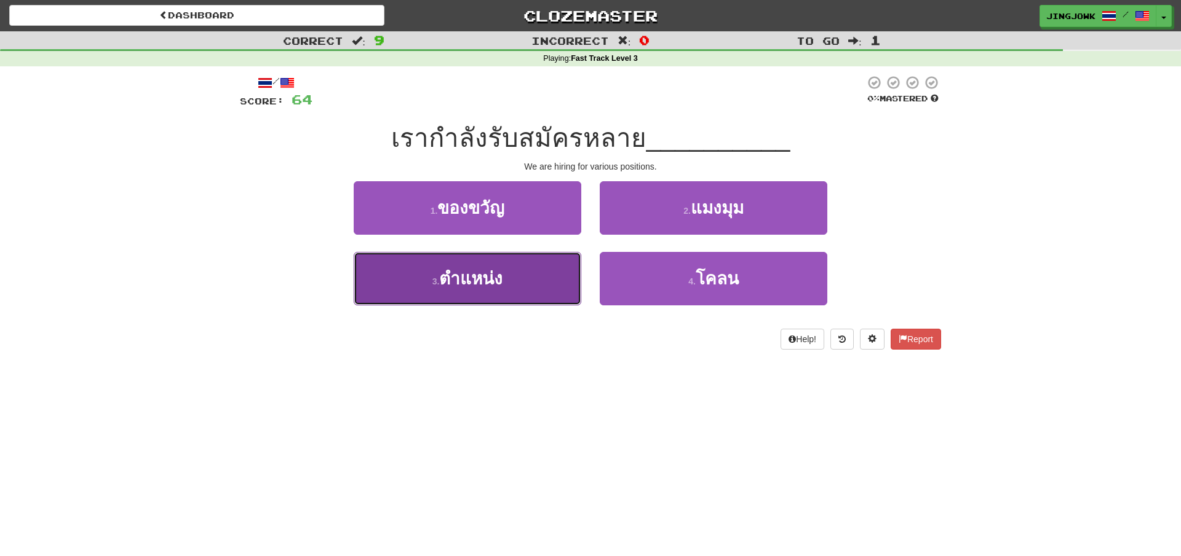
click at [470, 277] on span "ตําแหน่ง" at bounding box center [470, 278] width 63 height 19
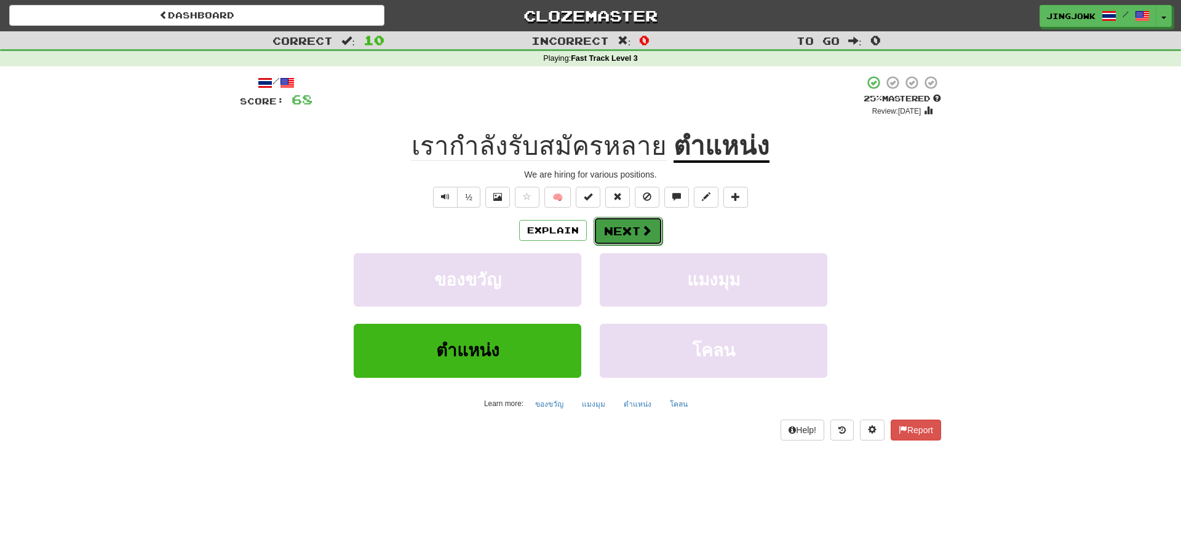
click at [627, 229] on button "Next" at bounding box center [627, 231] width 69 height 28
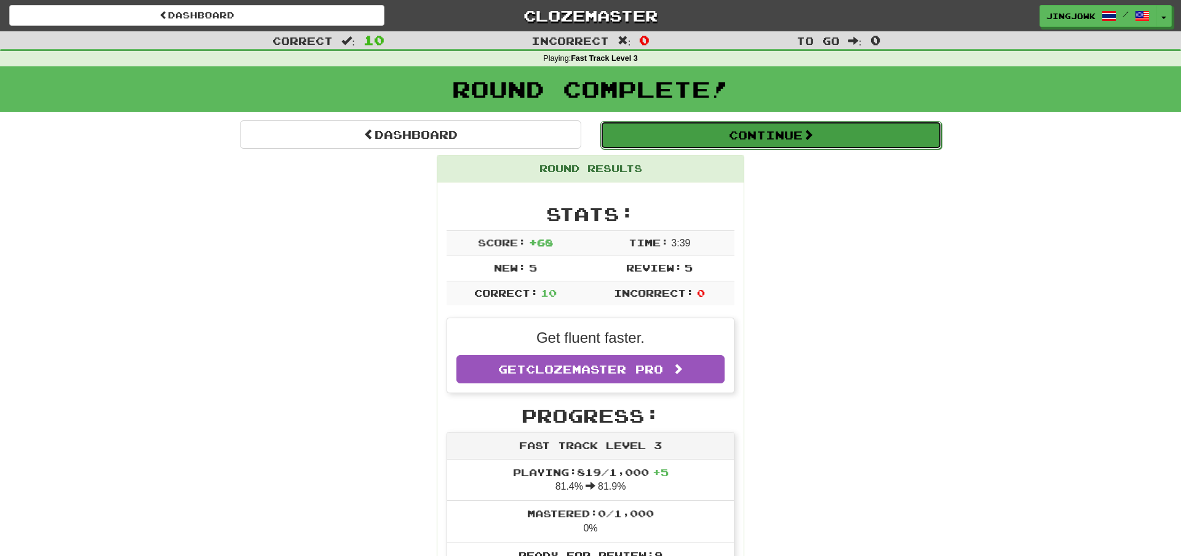
click at [778, 135] on button "Continue" at bounding box center [770, 135] width 341 height 28
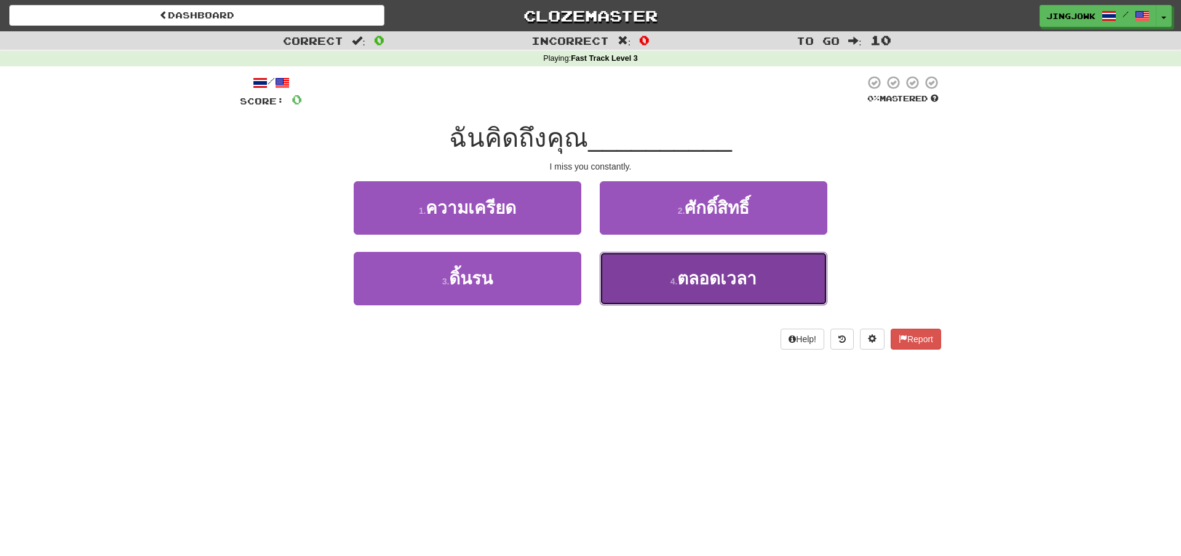
click at [710, 282] on span "ตลอดเวลา" at bounding box center [716, 278] width 79 height 19
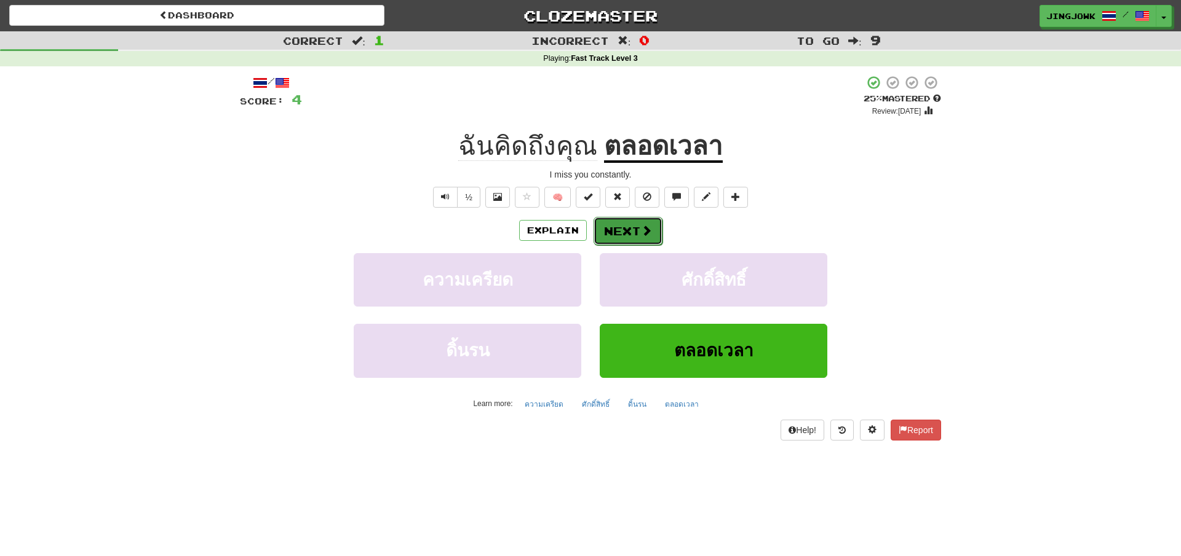
click at [627, 229] on button "Next" at bounding box center [627, 231] width 69 height 28
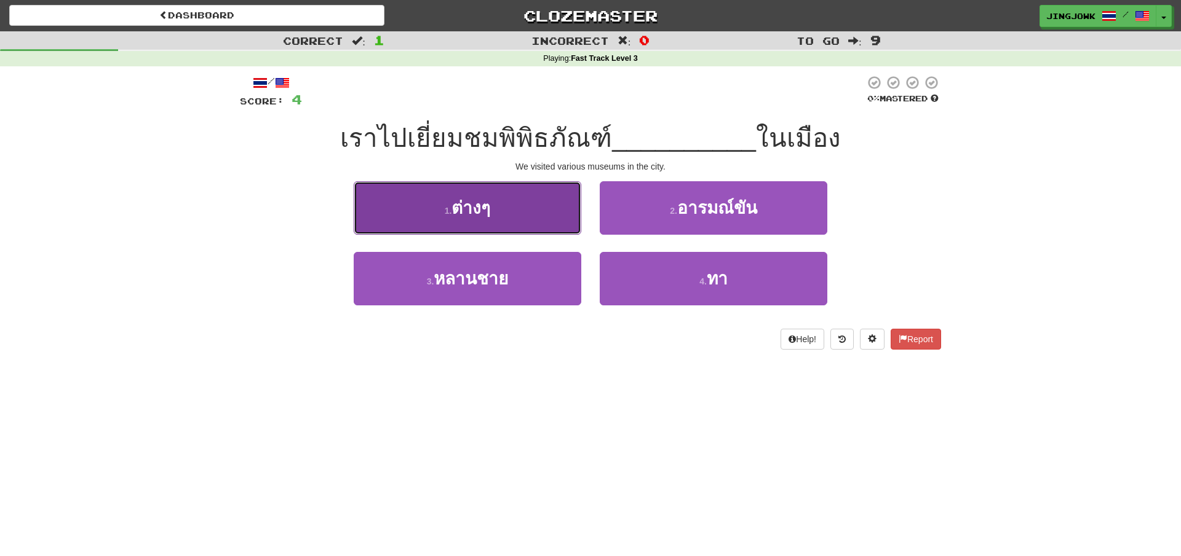
click at [472, 209] on span "ต่างๆ" at bounding box center [470, 208] width 39 height 19
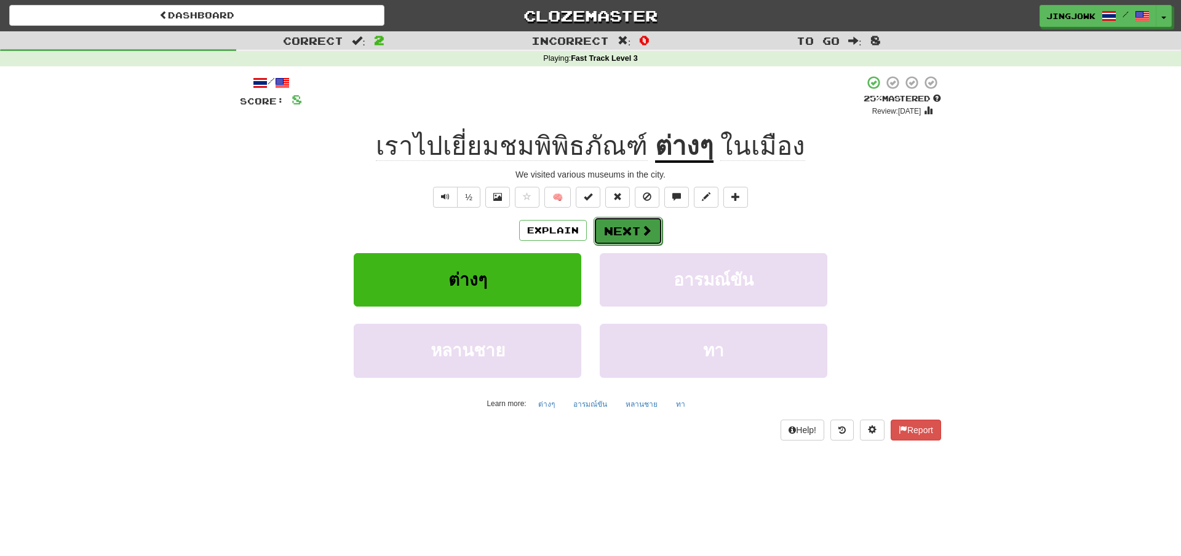
click at [627, 234] on button "Next" at bounding box center [627, 231] width 69 height 28
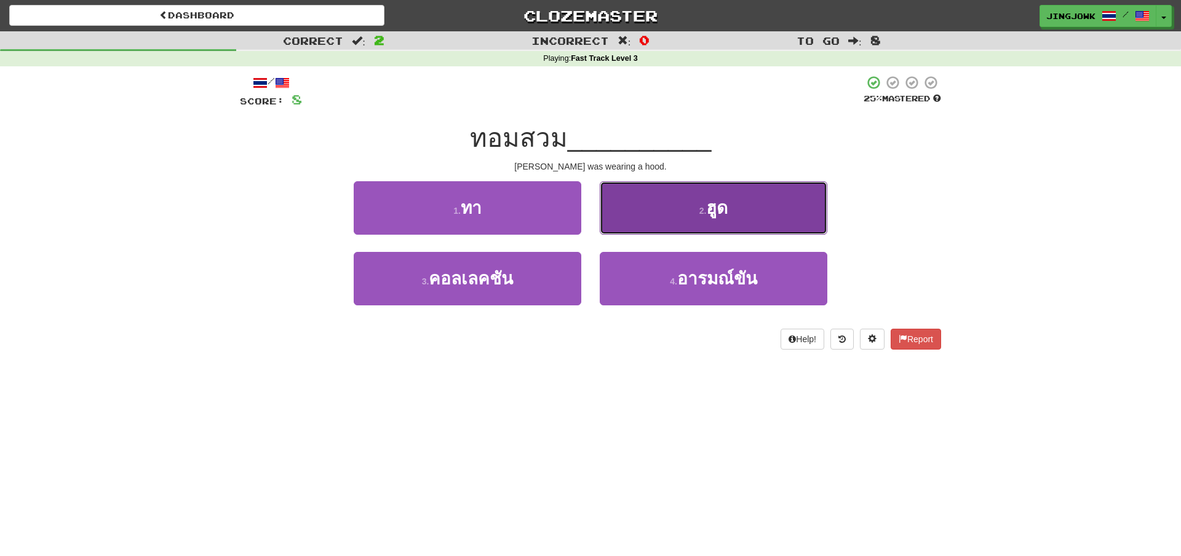
click at [718, 208] on span "ฮูด" at bounding box center [717, 208] width 22 height 19
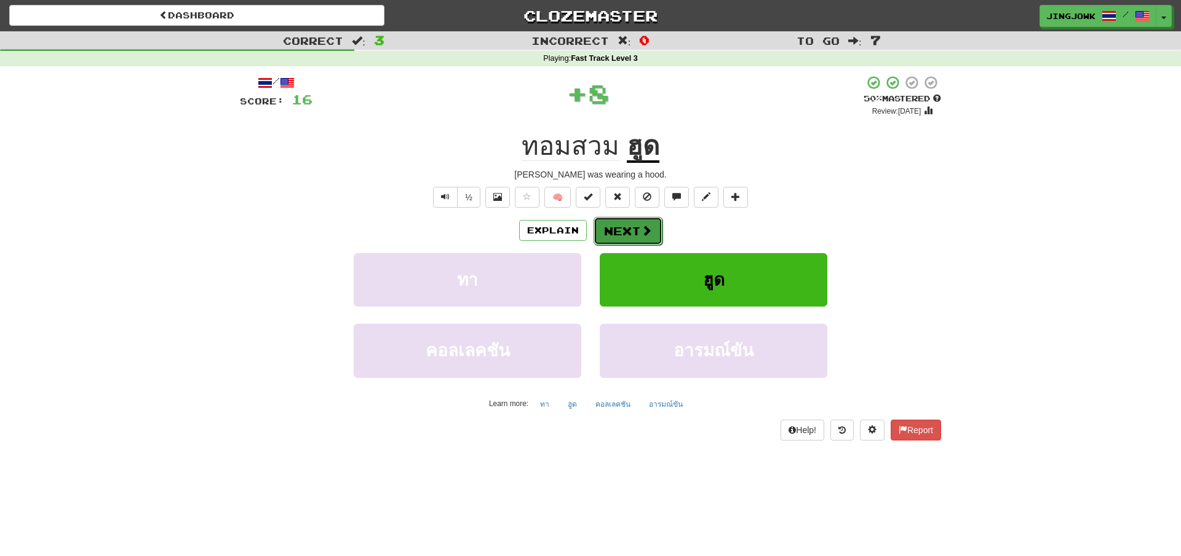
click at [625, 233] on button "Next" at bounding box center [627, 231] width 69 height 28
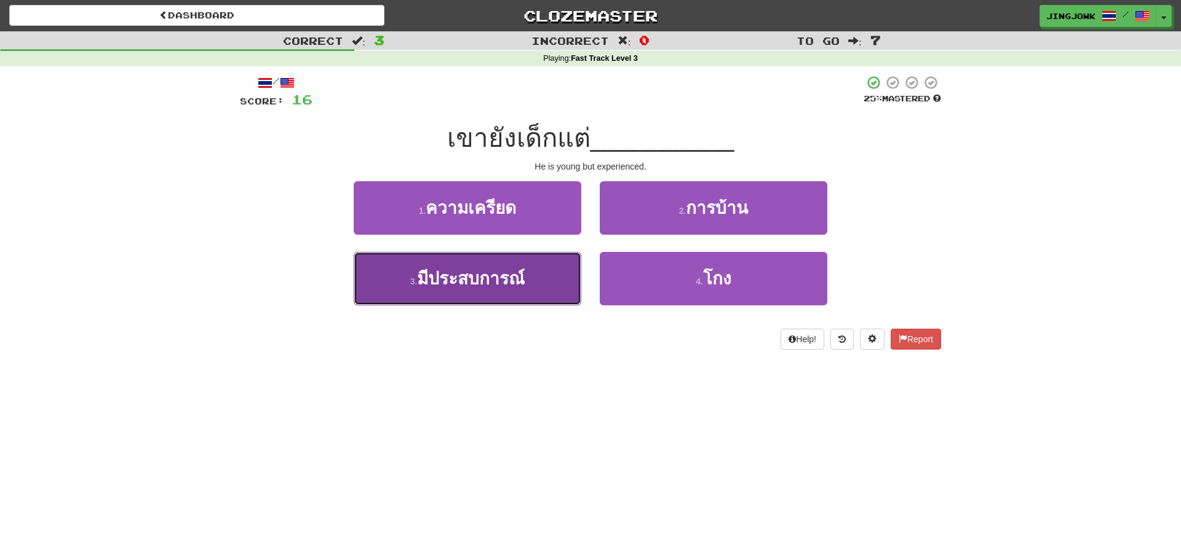
click at [448, 280] on span "มีประสบการณ์" at bounding box center [471, 278] width 108 height 19
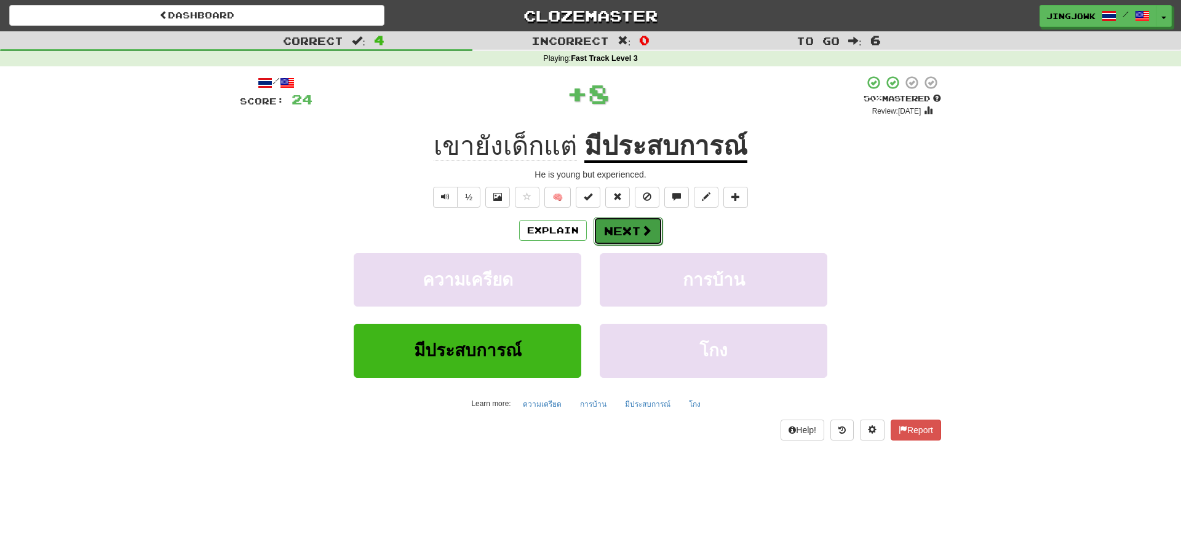
click at [628, 232] on button "Next" at bounding box center [627, 231] width 69 height 28
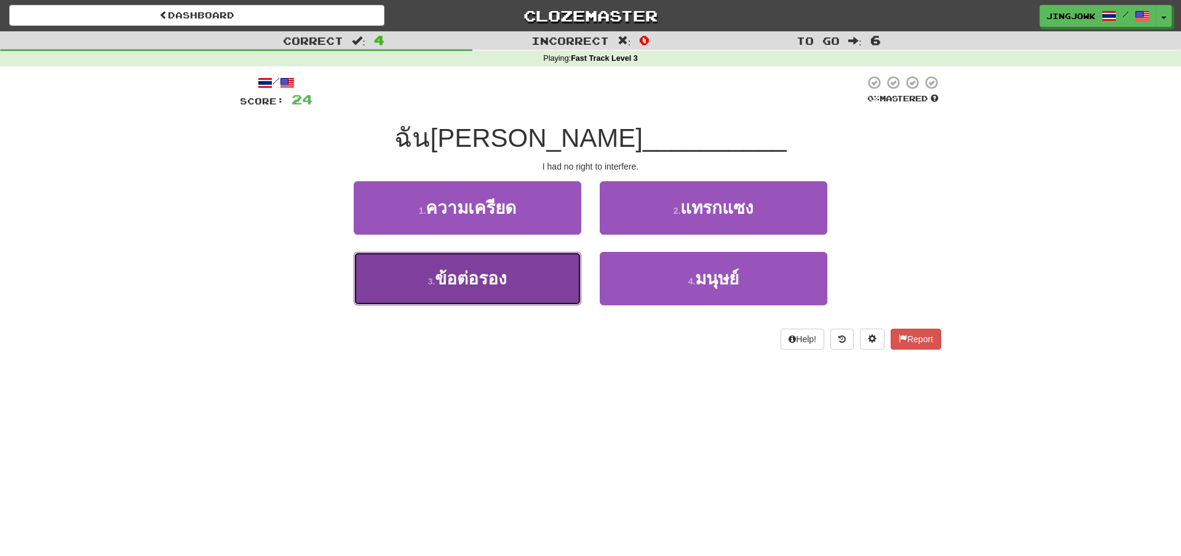
click at [451, 279] on span "ข้อต่อรอง" at bounding box center [471, 278] width 72 height 19
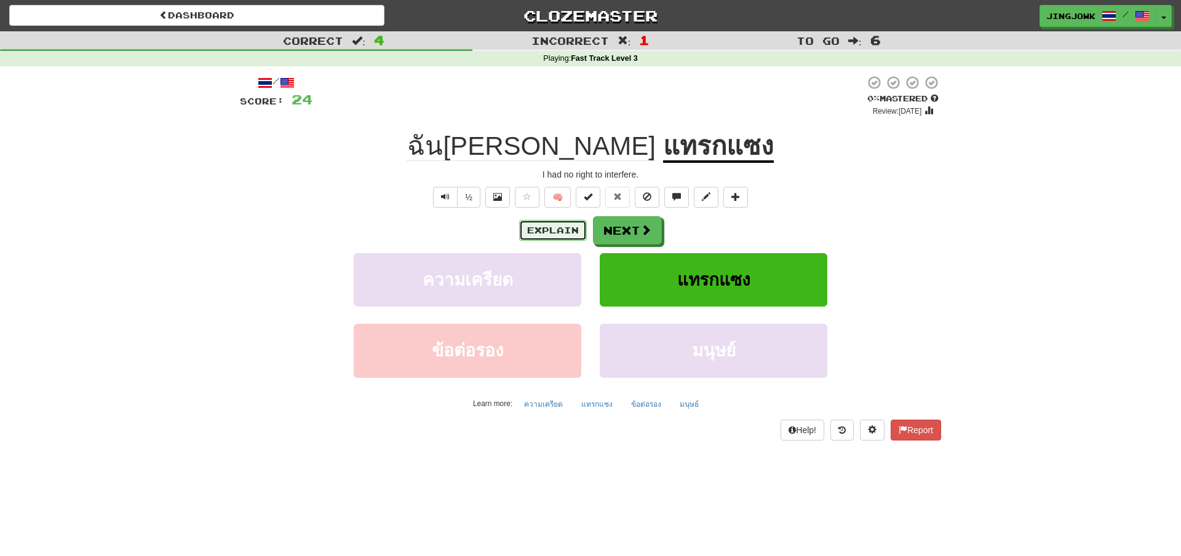
click at [530, 232] on button "Explain" at bounding box center [553, 230] width 68 height 21
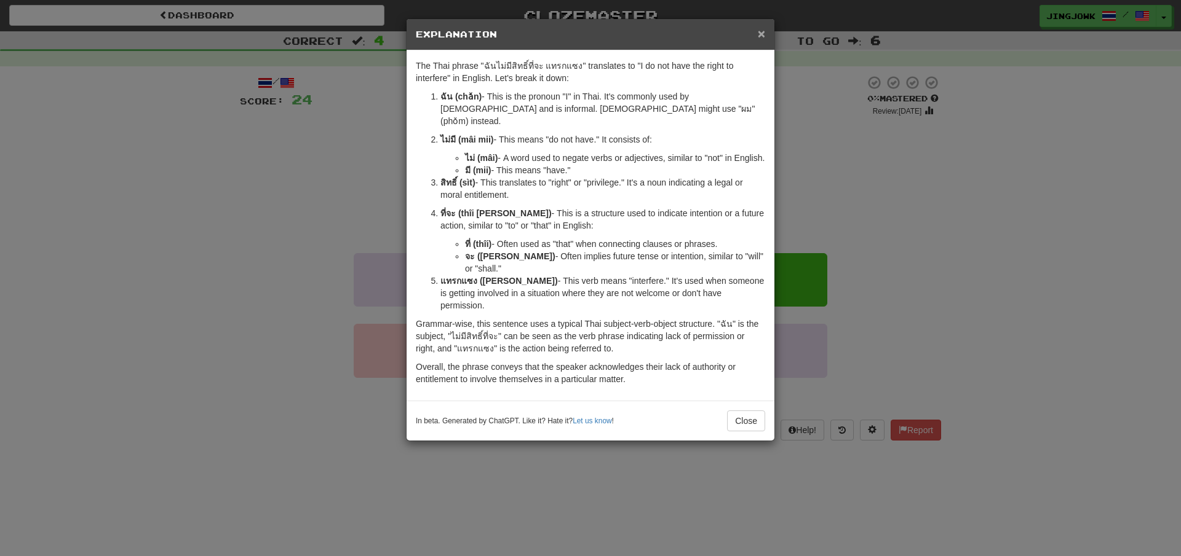
click at [759, 32] on span "×" at bounding box center [760, 33] width 7 height 14
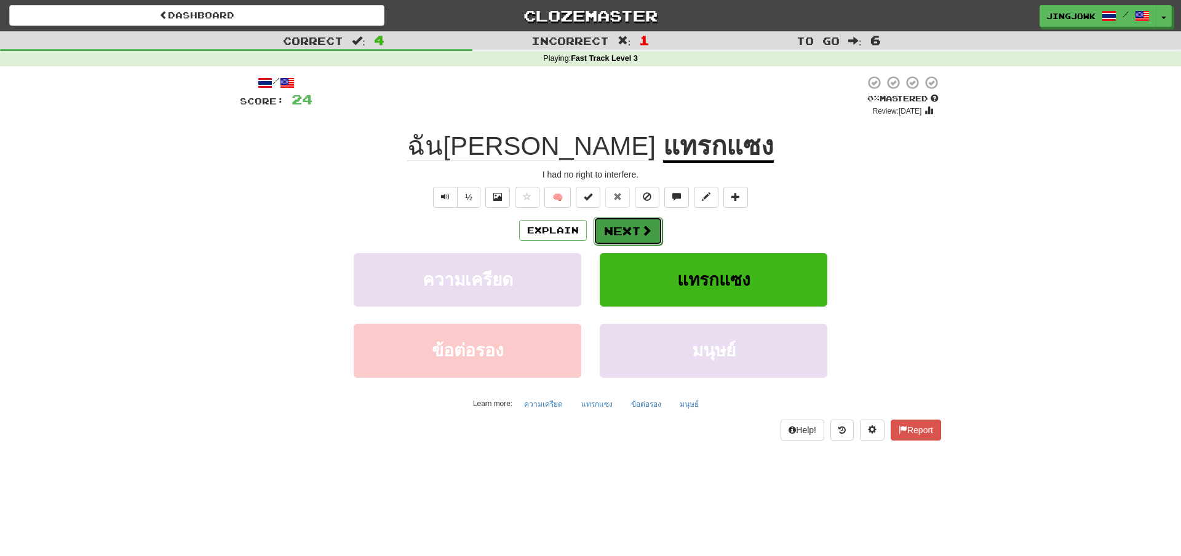
click at [631, 229] on button "Next" at bounding box center [627, 231] width 69 height 28
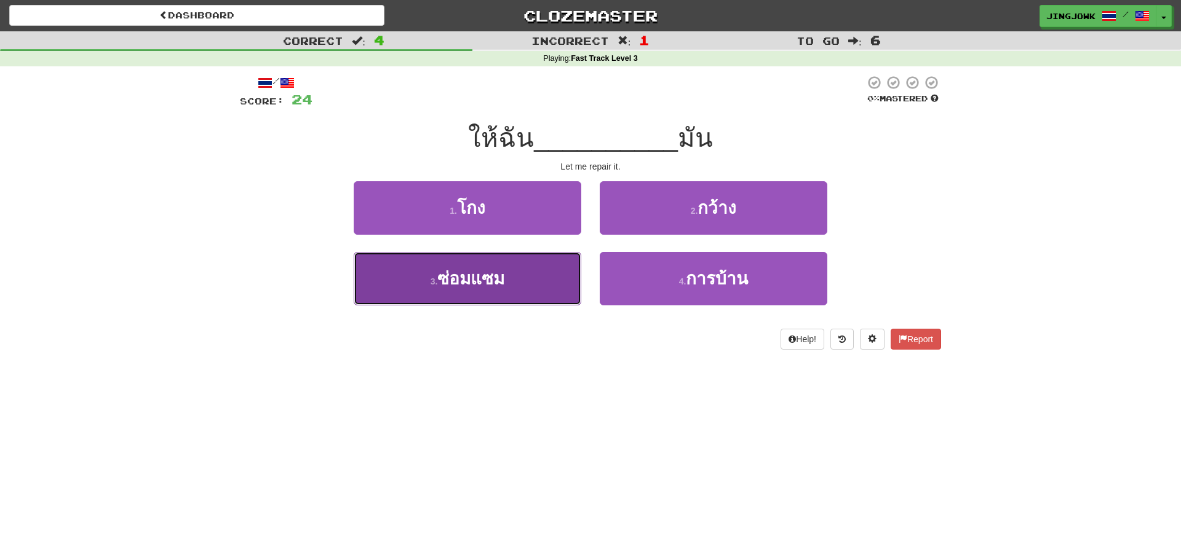
click at [459, 279] on span "ซ่อมแซม" at bounding box center [470, 278] width 67 height 19
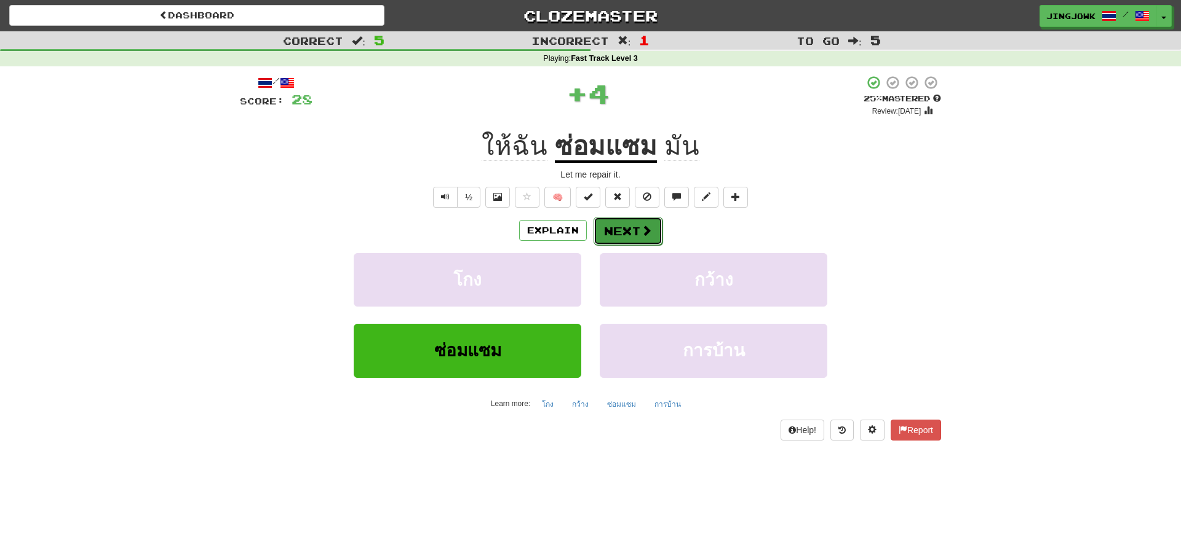
click at [626, 231] on button "Next" at bounding box center [627, 231] width 69 height 28
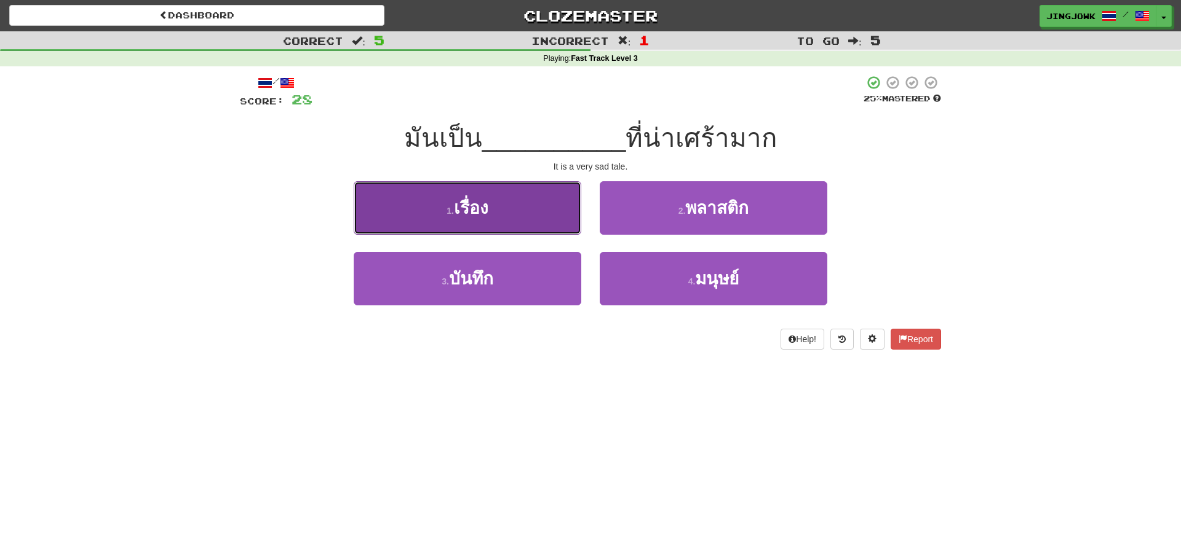
click at [475, 206] on span "เรื่อง" at bounding box center [471, 208] width 34 height 19
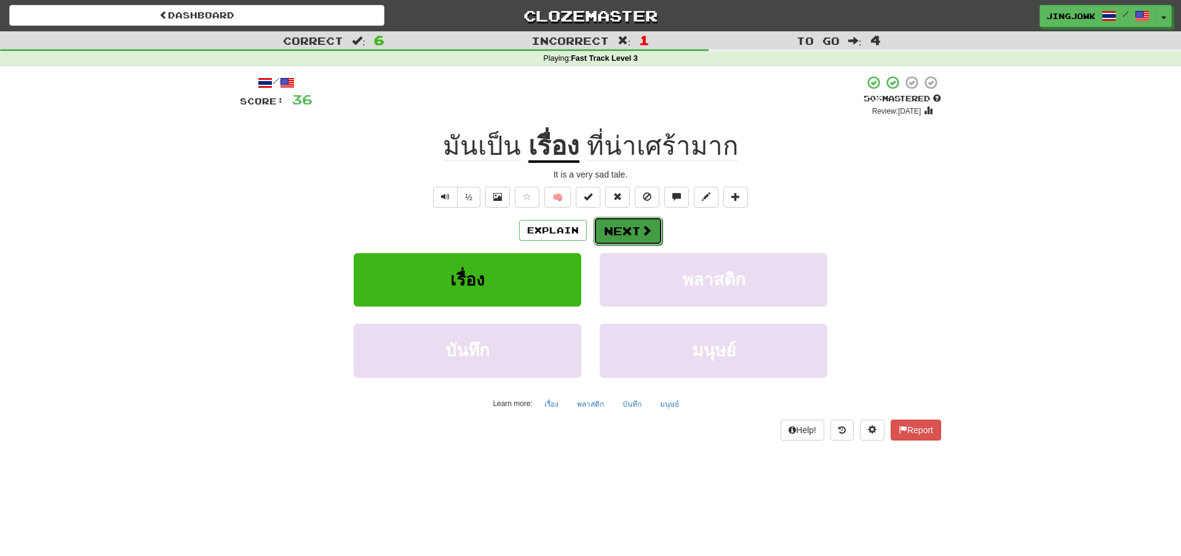
click at [614, 232] on button "Next" at bounding box center [627, 231] width 69 height 28
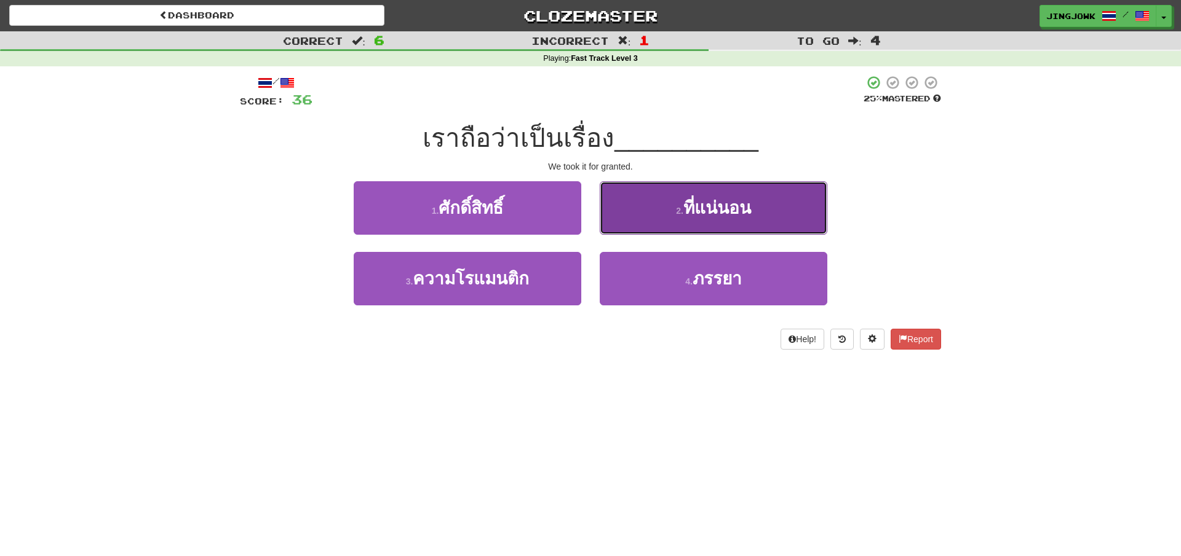
click at [703, 206] on span "ที่แน่นอน" at bounding box center [717, 208] width 68 height 19
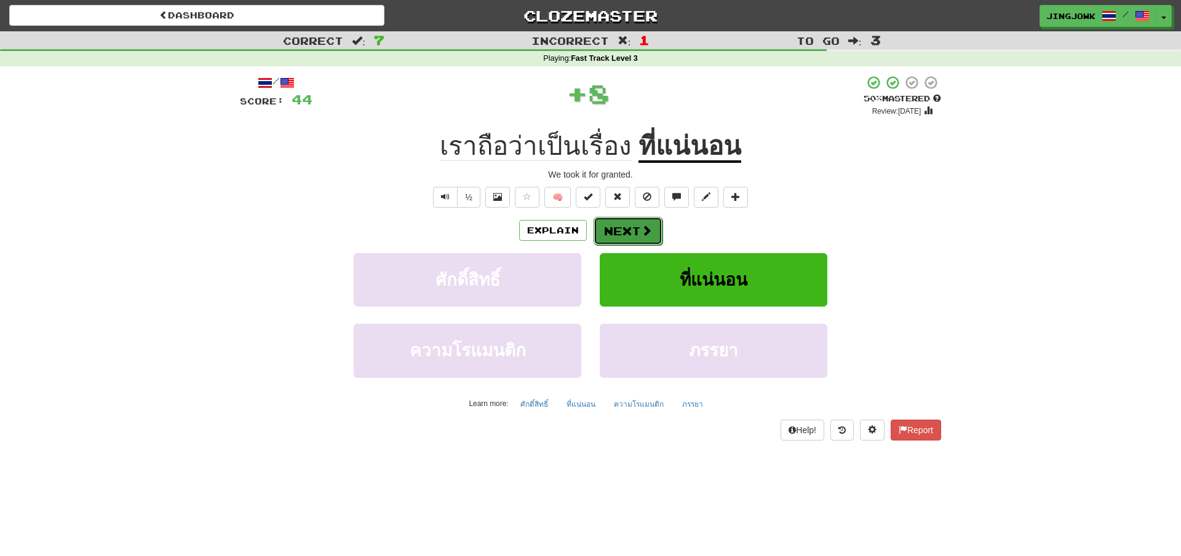
click at [626, 228] on button "Next" at bounding box center [627, 231] width 69 height 28
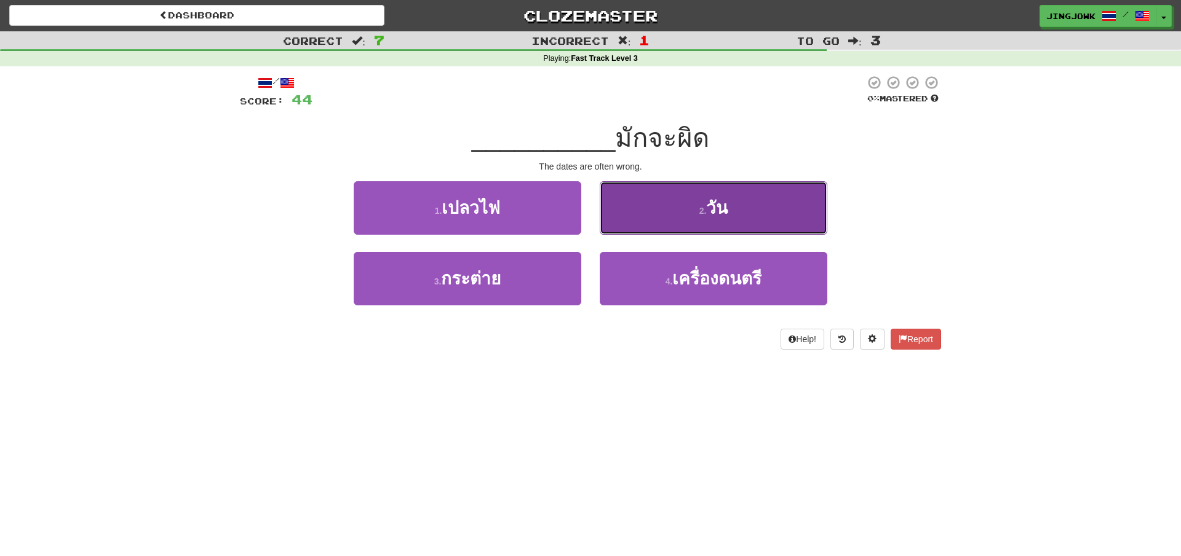
click at [710, 207] on span "วัน" at bounding box center [717, 208] width 22 height 19
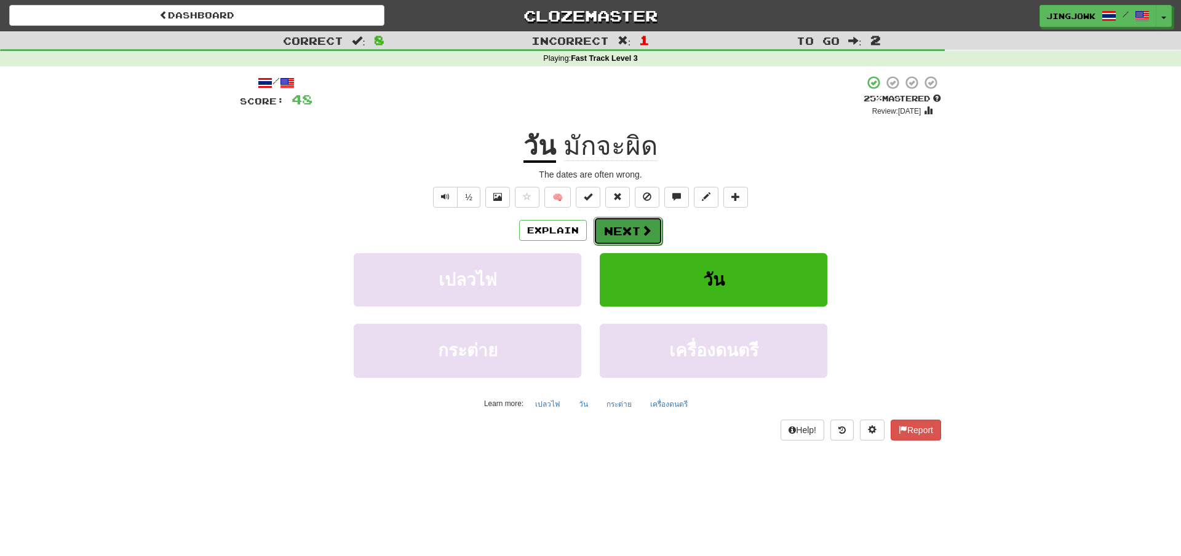
click at [631, 231] on button "Next" at bounding box center [627, 231] width 69 height 28
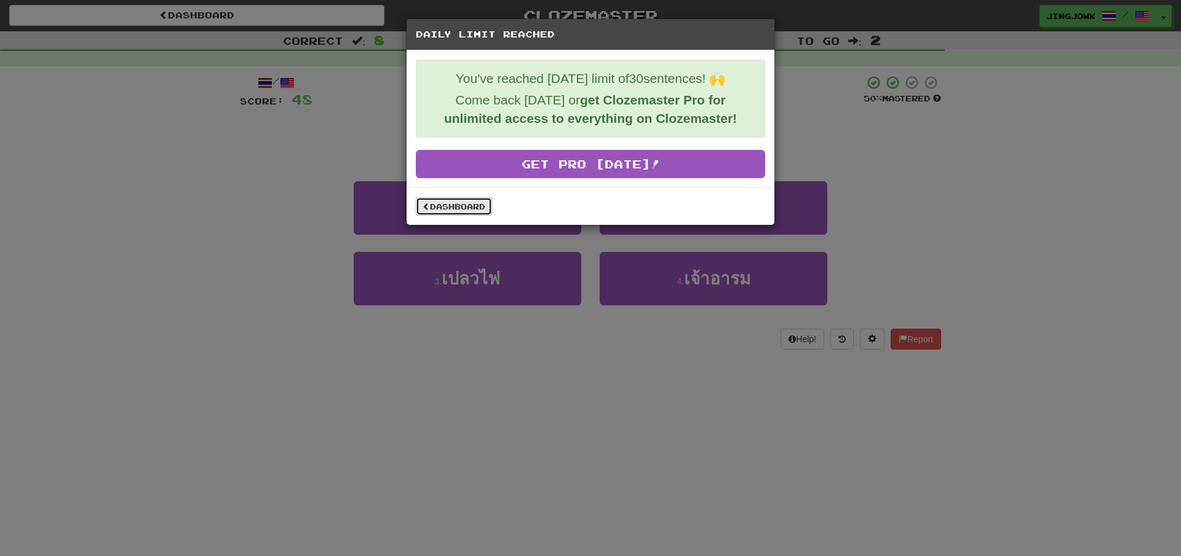
click at [441, 205] on link "Dashboard" at bounding box center [454, 206] width 76 height 18
